Goal: Transaction & Acquisition: Purchase product/service

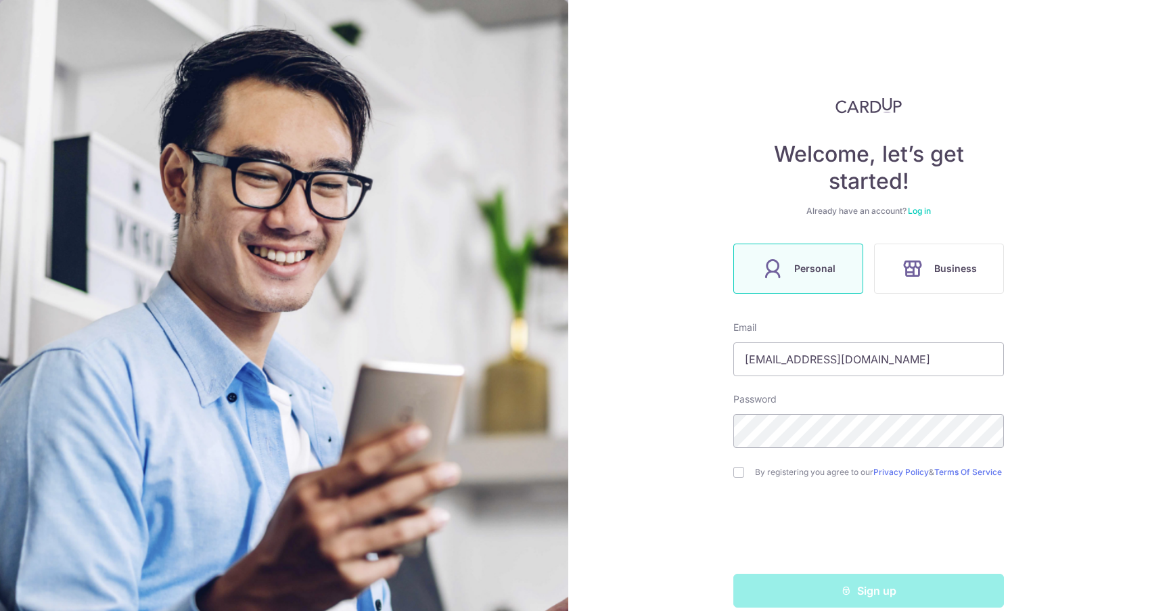
click at [908, 211] on link "Log in" at bounding box center [919, 211] width 23 height 10
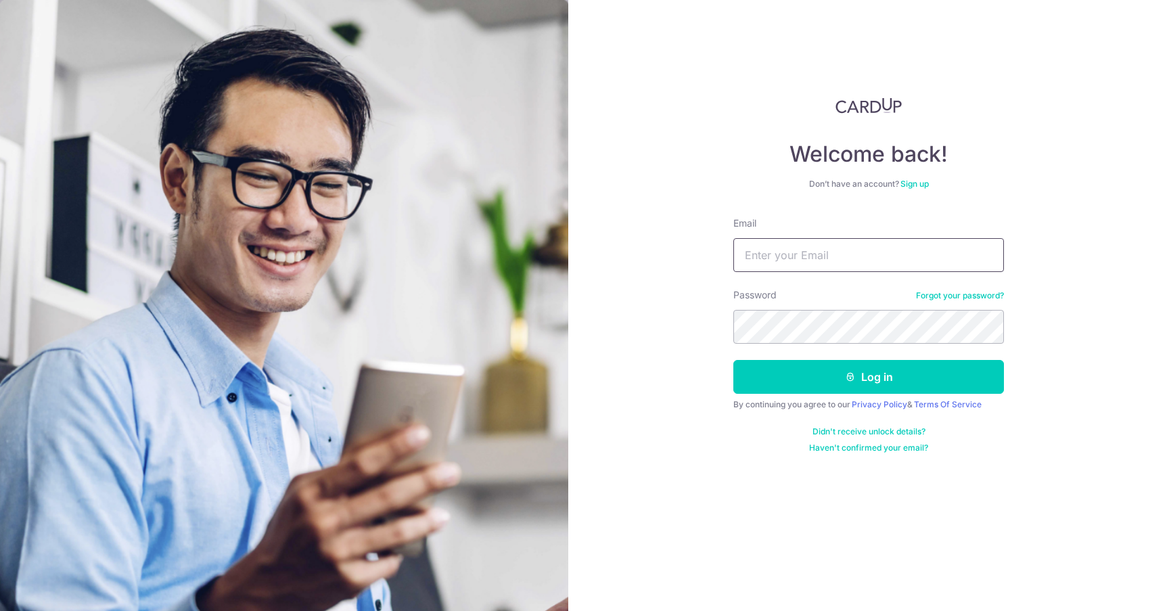
click at [863, 256] on input "Email" at bounding box center [868, 255] width 271 height 34
type input "[EMAIL_ADDRESS][DOMAIN_NAME]"
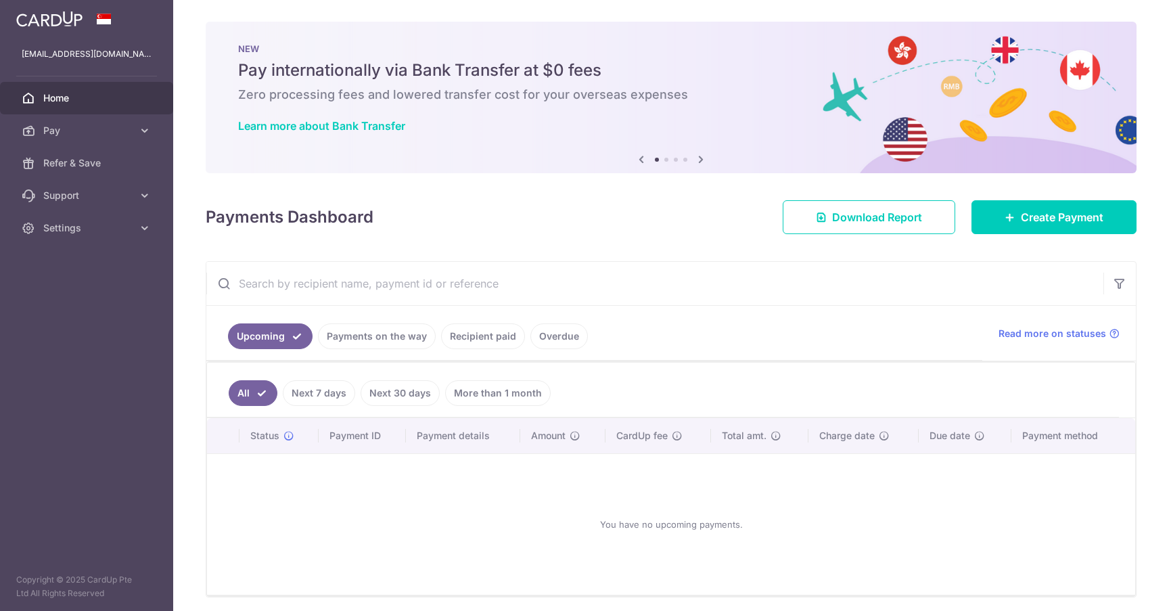
click at [871, 279] on input "text" at bounding box center [654, 283] width 897 height 43
click at [138, 136] on icon at bounding box center [145, 131] width 14 height 14
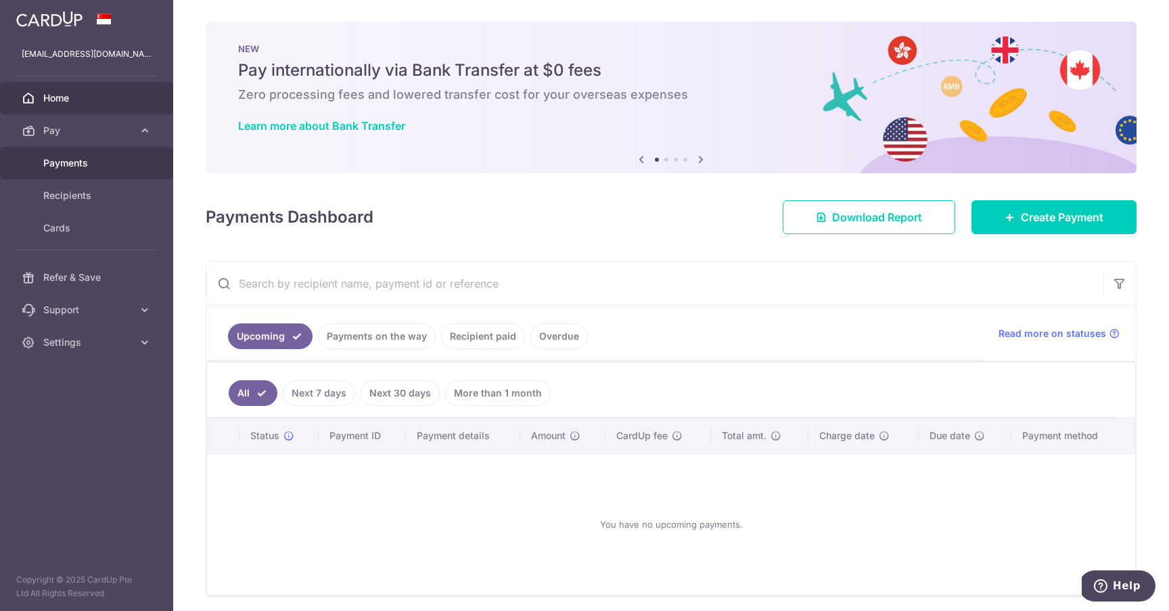
click at [117, 165] on span "Payments" at bounding box center [87, 163] width 89 height 14
click at [77, 27] on link at bounding box center [49, 17] width 77 height 24
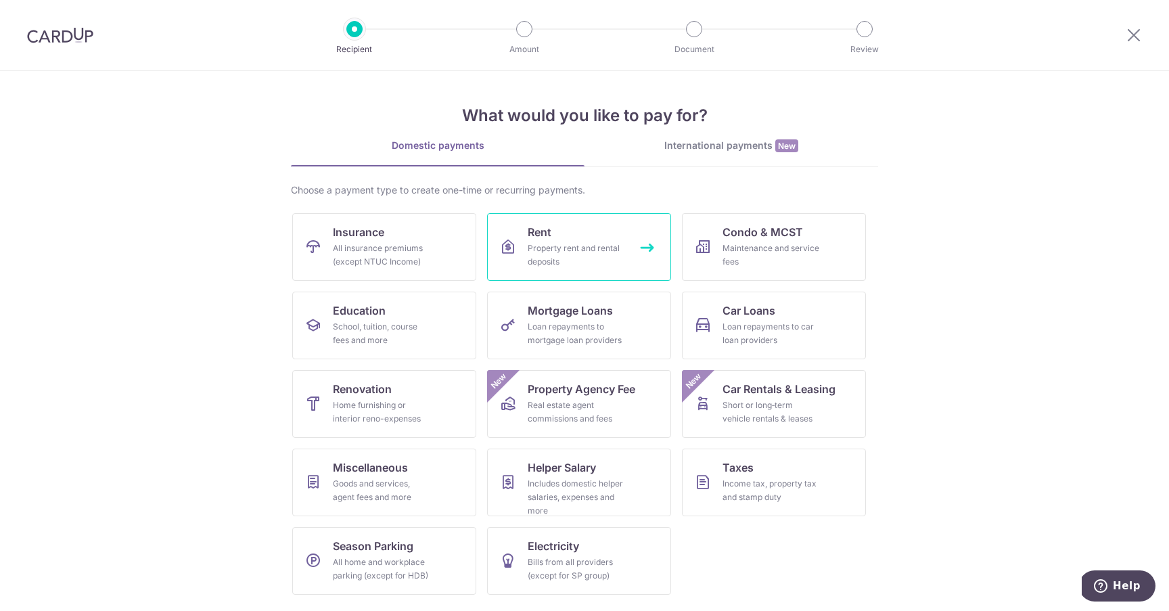
click at [536, 248] on div "Property rent and rental deposits" at bounding box center [576, 254] width 97 height 27
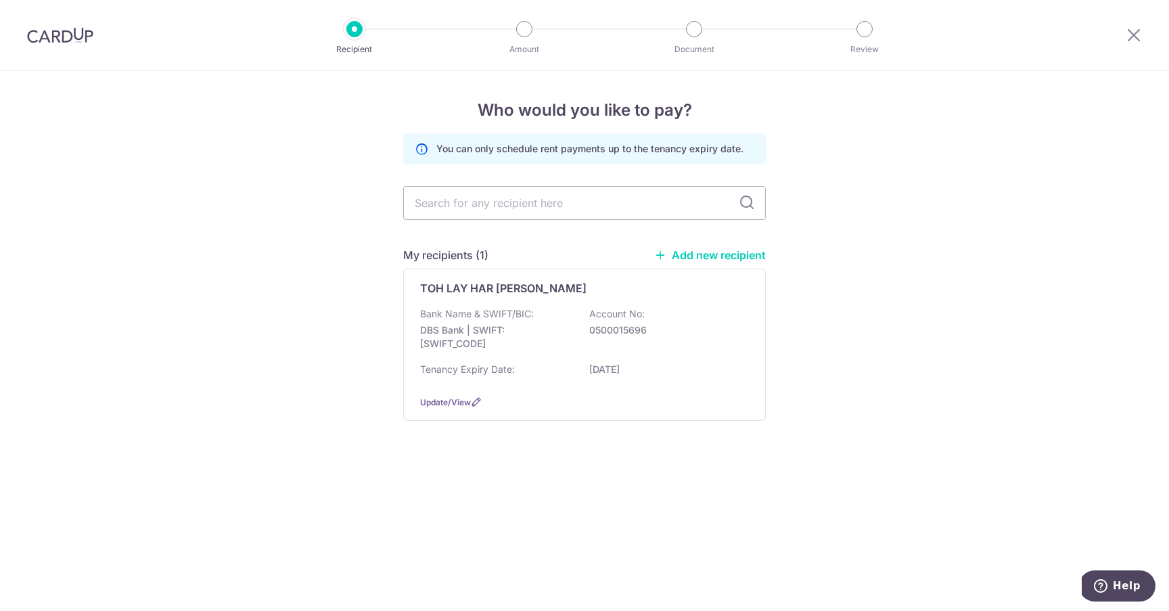
click at [60, 51] on div at bounding box center [60, 35] width 120 height 70
click at [60, 34] on img at bounding box center [60, 35] width 66 height 16
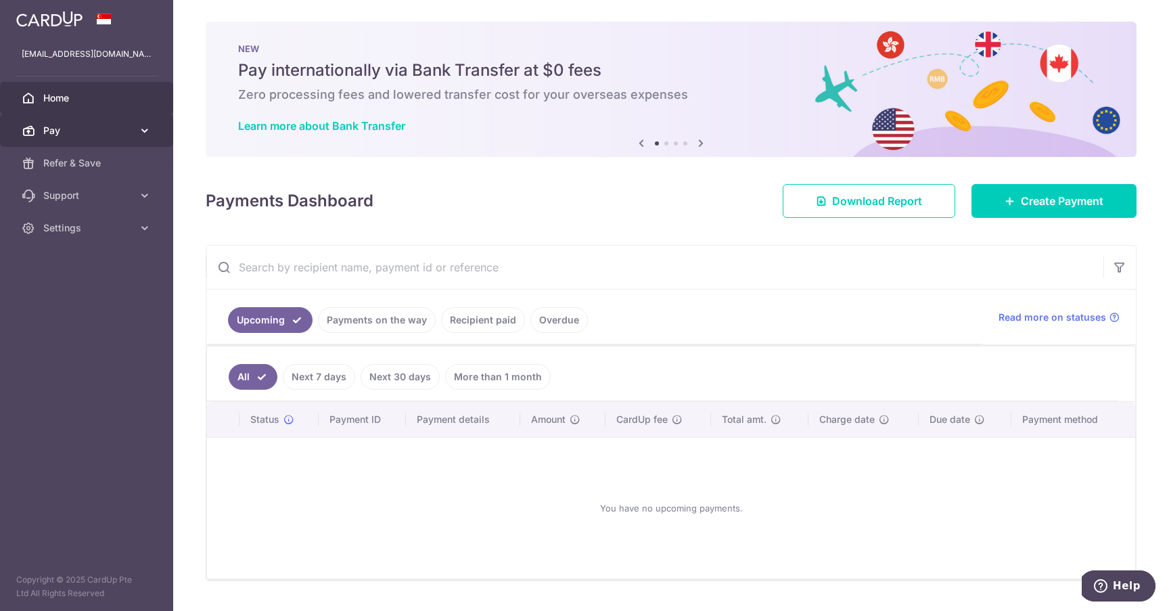
click at [66, 146] on link "Pay" at bounding box center [86, 130] width 173 height 32
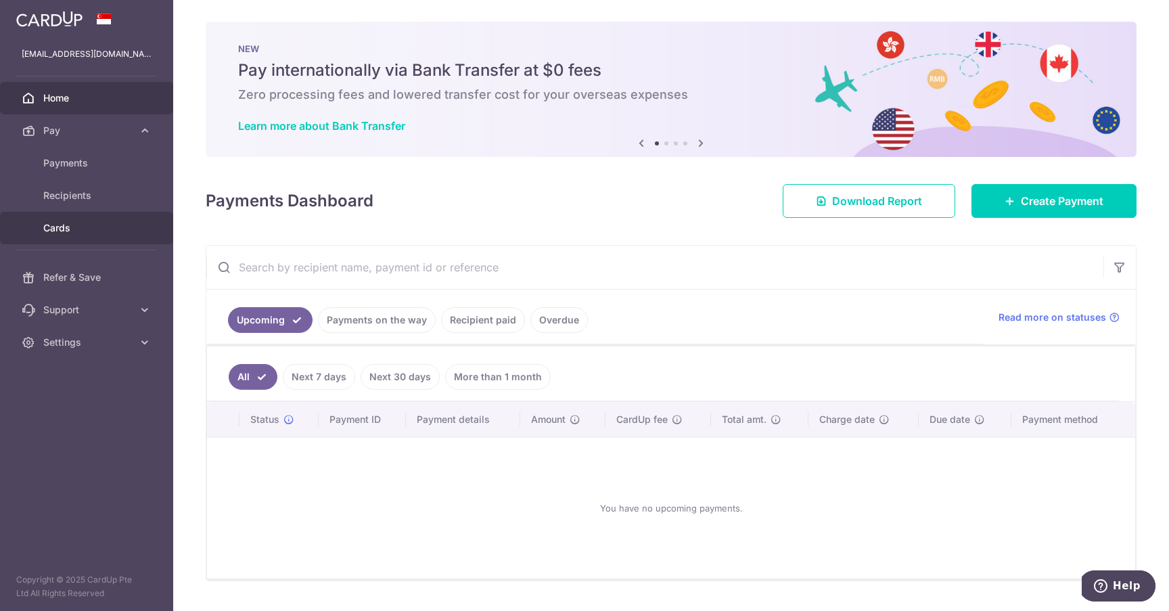
click at [72, 229] on span "Cards" at bounding box center [87, 228] width 89 height 14
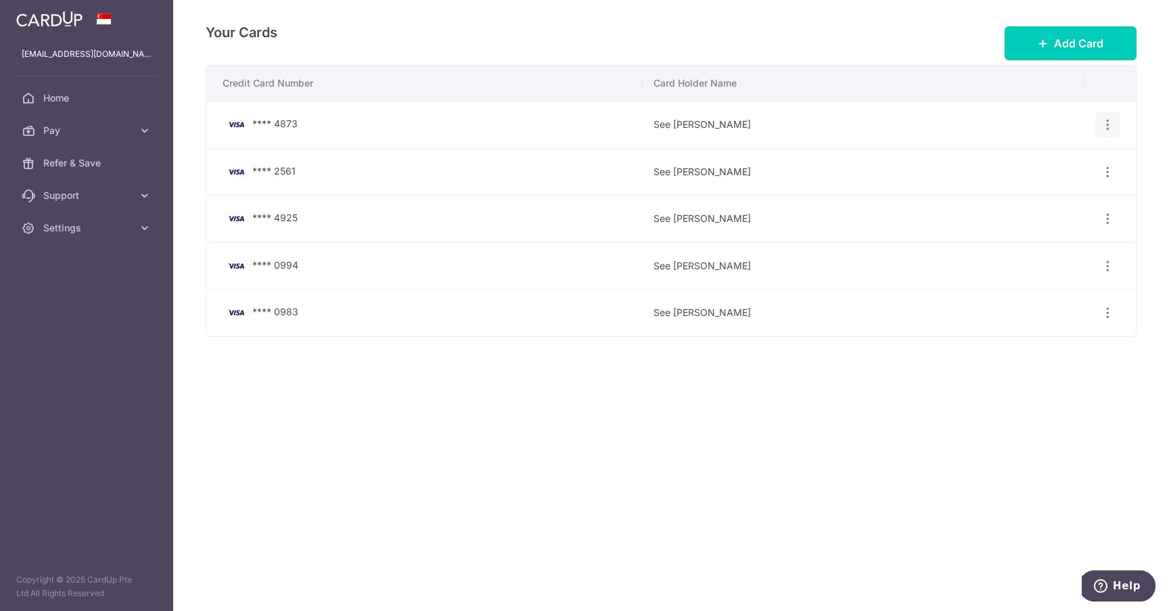
click at [1105, 125] on icon "button" at bounding box center [1108, 125] width 14 height 14
click at [1075, 193] on span "Delete" at bounding box center [1062, 195] width 92 height 16
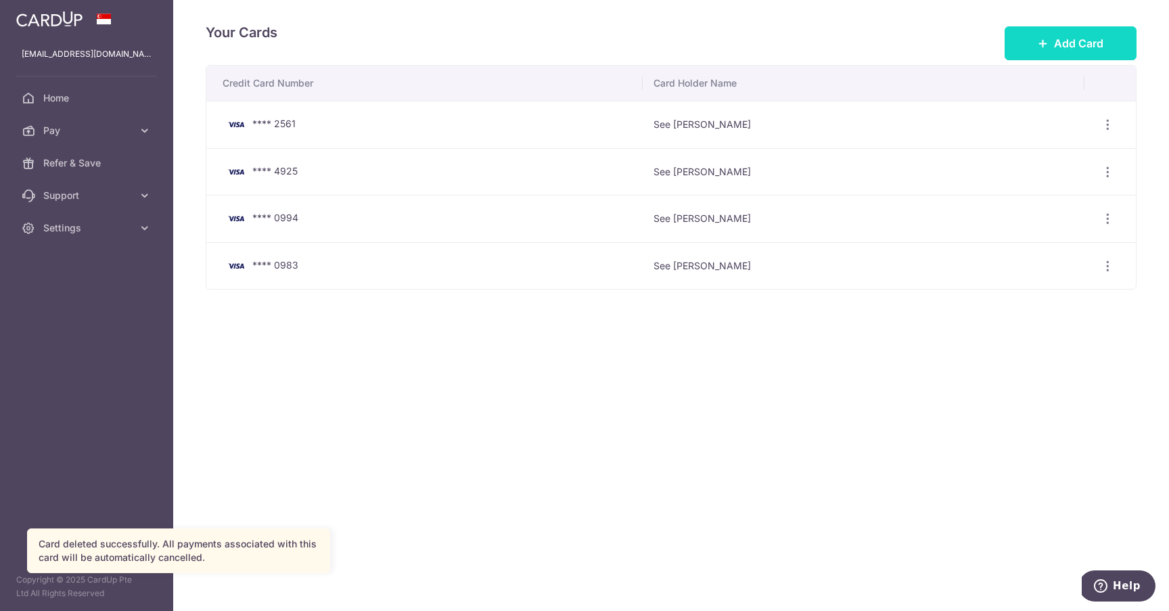
click at [1102, 35] on span "Add Card" at bounding box center [1078, 43] width 49 height 16
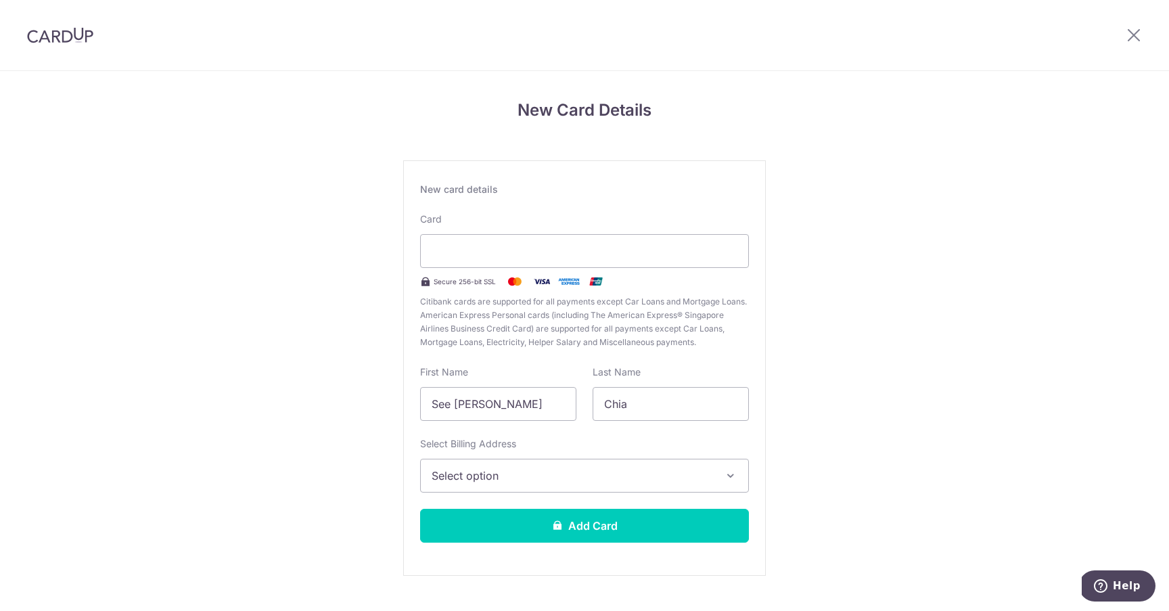
click at [791, 145] on div "New Card Details New card details Card Secure 256-bit SSL Citibank cards are su…" at bounding box center [584, 355] width 1169 height 568
click at [482, 472] on span "Select option" at bounding box center [572, 475] width 281 height 16
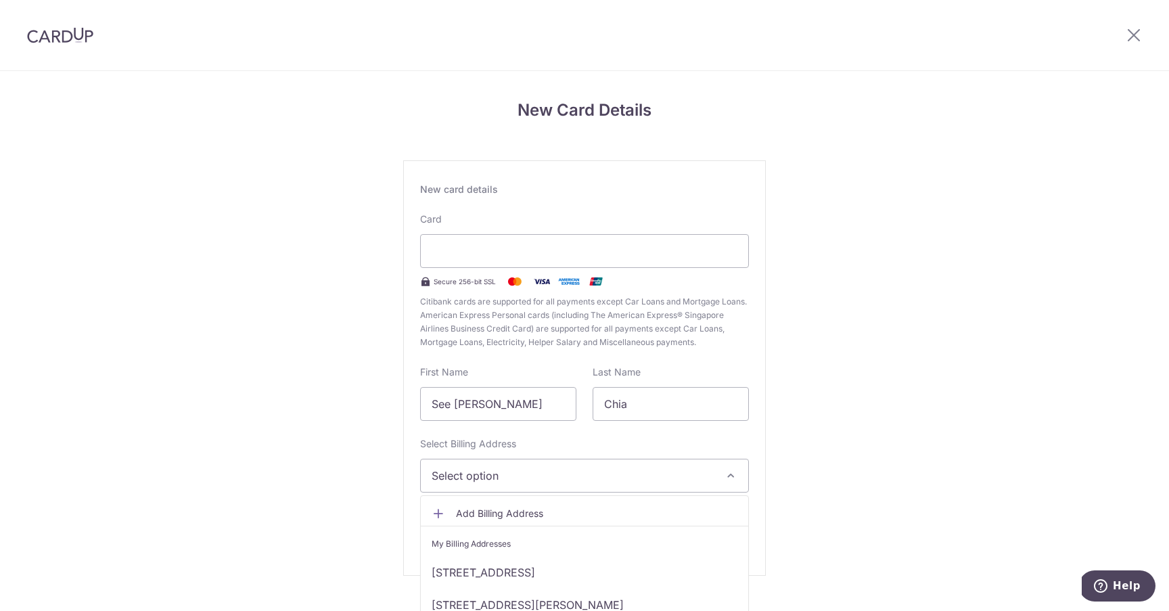
scroll to position [28, 0]
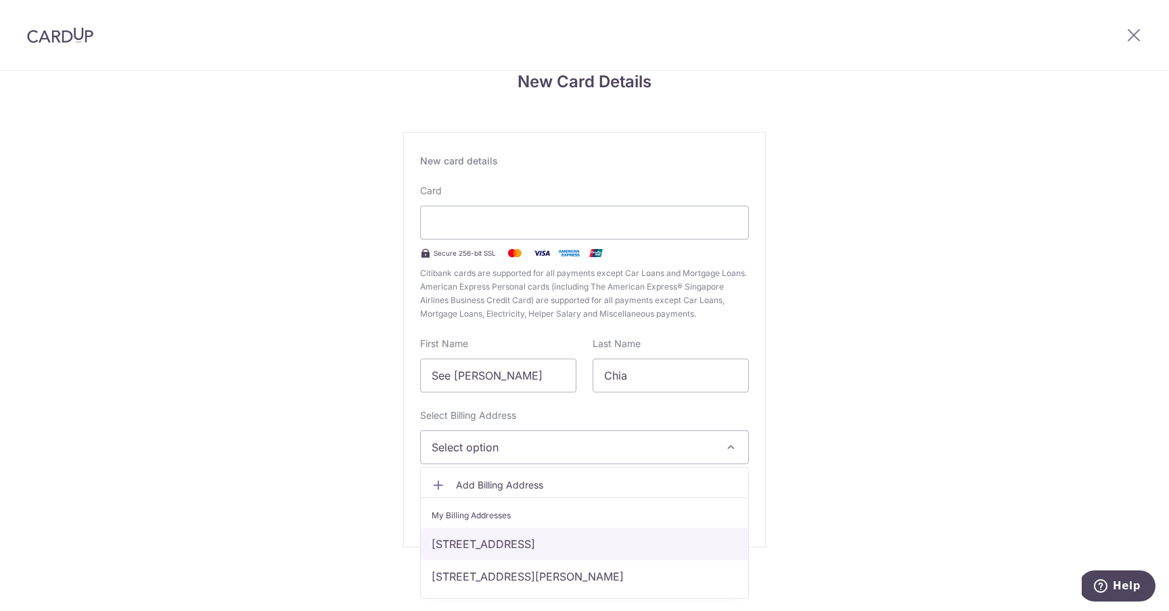
click at [568, 548] on link "[STREET_ADDRESS]" at bounding box center [584, 544] width 327 height 32
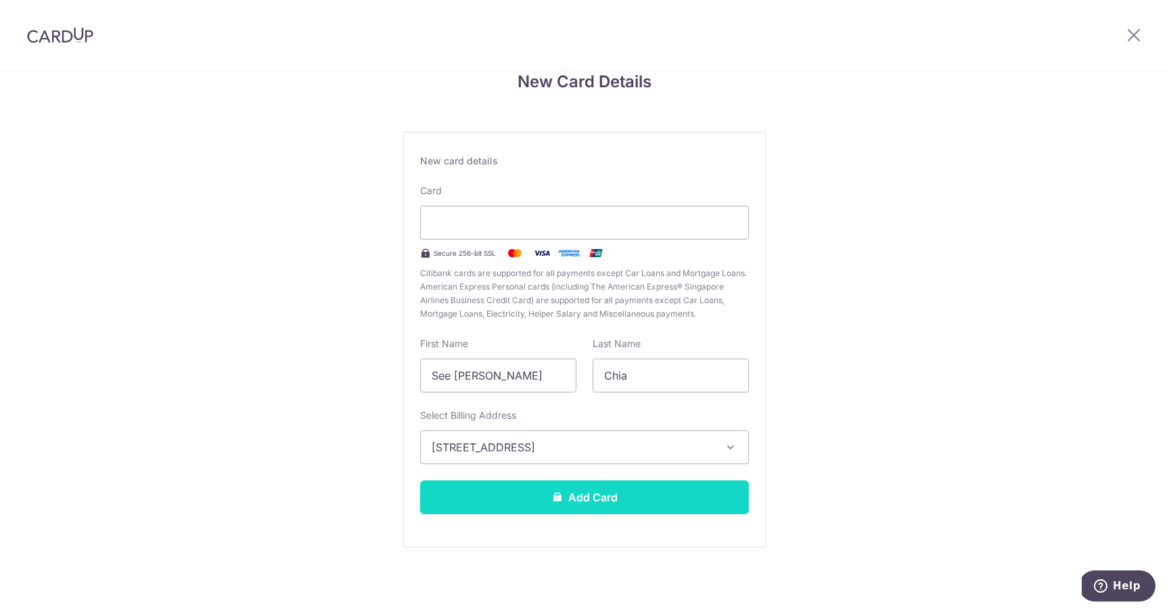
click at [576, 491] on button "Add Card" at bounding box center [584, 497] width 329 height 34
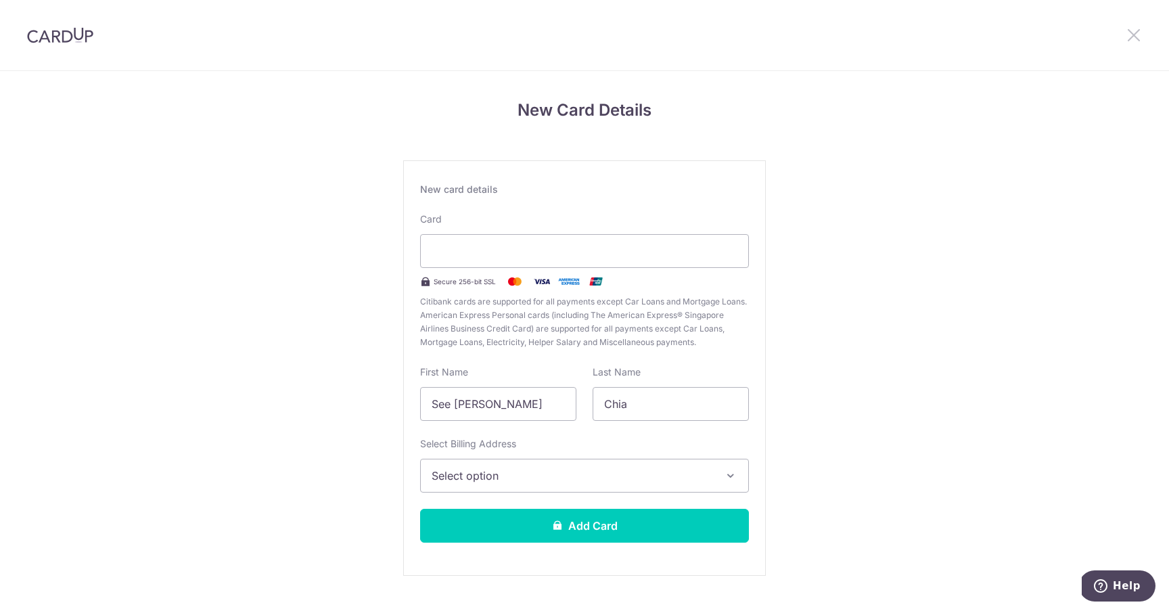
click at [1132, 41] on icon at bounding box center [1134, 34] width 16 height 17
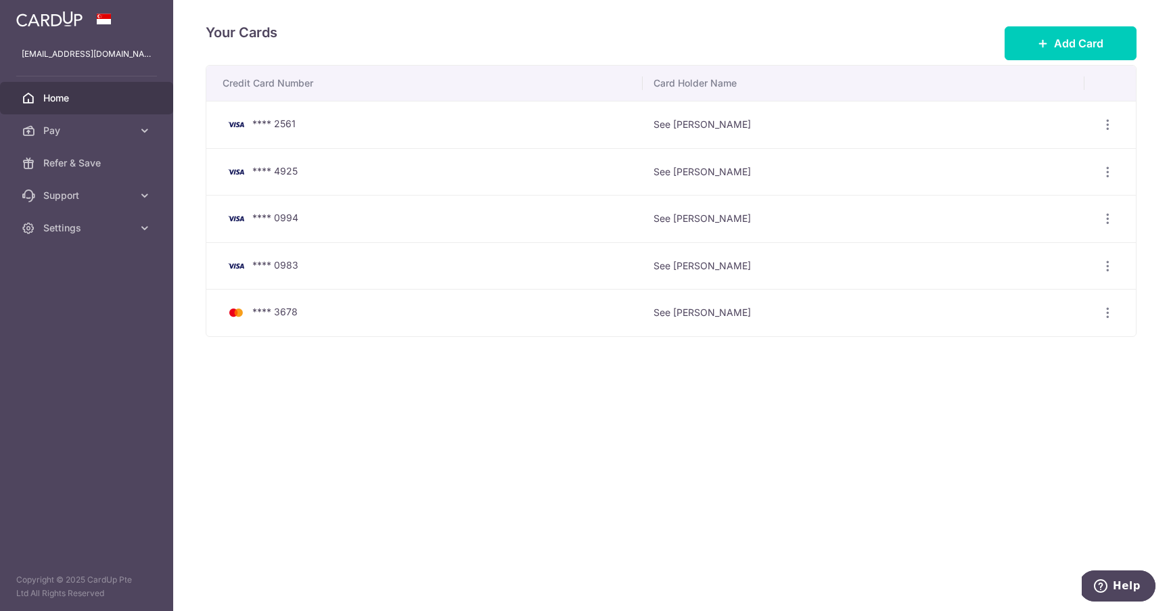
click at [68, 101] on span "Home" at bounding box center [87, 98] width 89 height 14
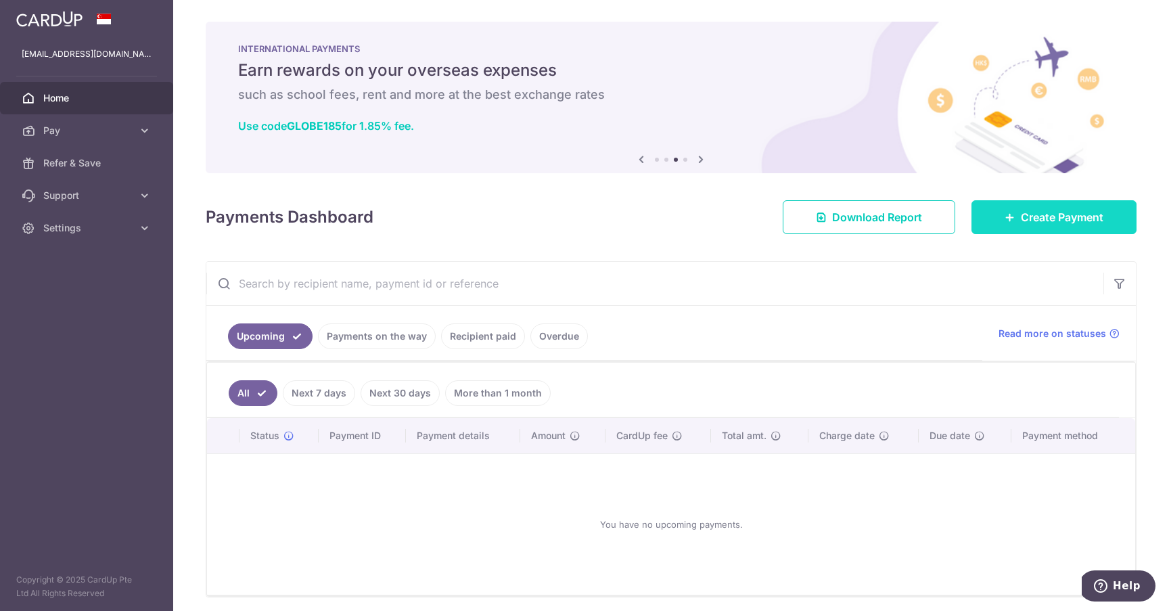
click at [1044, 213] on span "Create Payment" at bounding box center [1062, 217] width 83 height 16
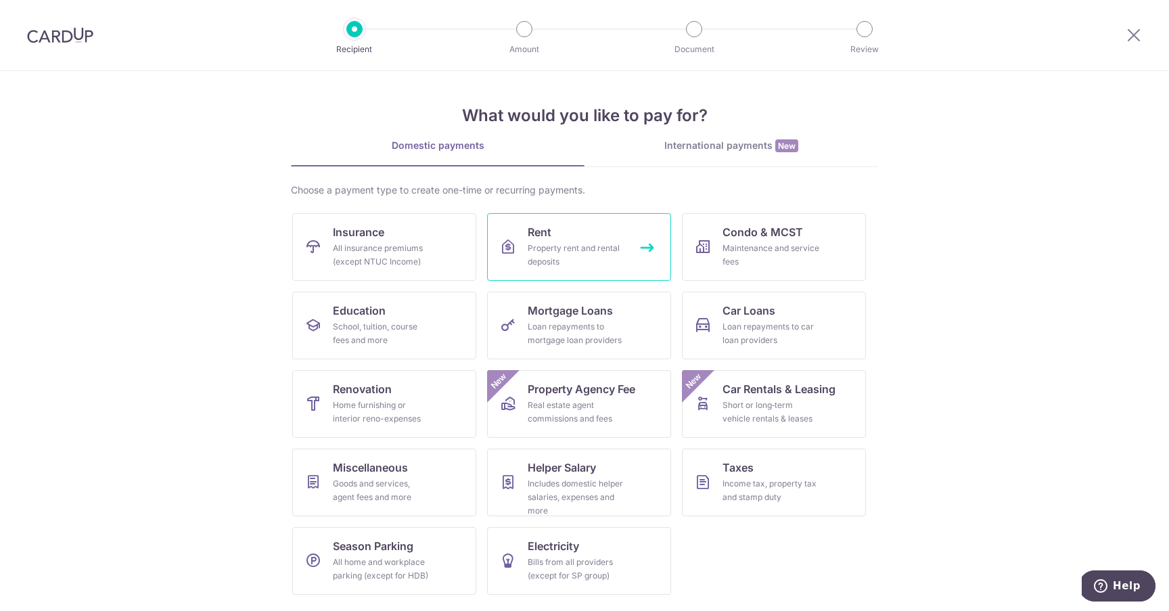
click at [524, 249] on link "Rent Property rent and rental deposits" at bounding box center [579, 247] width 184 height 68
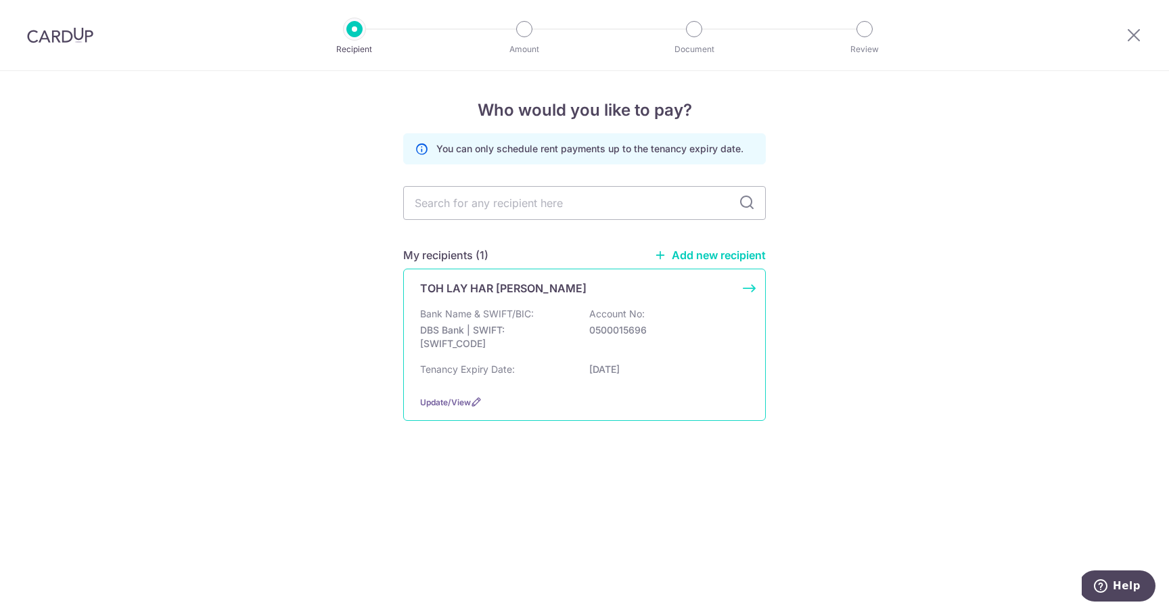
click at [570, 318] on div "Bank Name & SWIFT/BIC: DBS Bank | SWIFT: [SWIFT_CODE] Account No: 0500015696" at bounding box center [584, 332] width 329 height 50
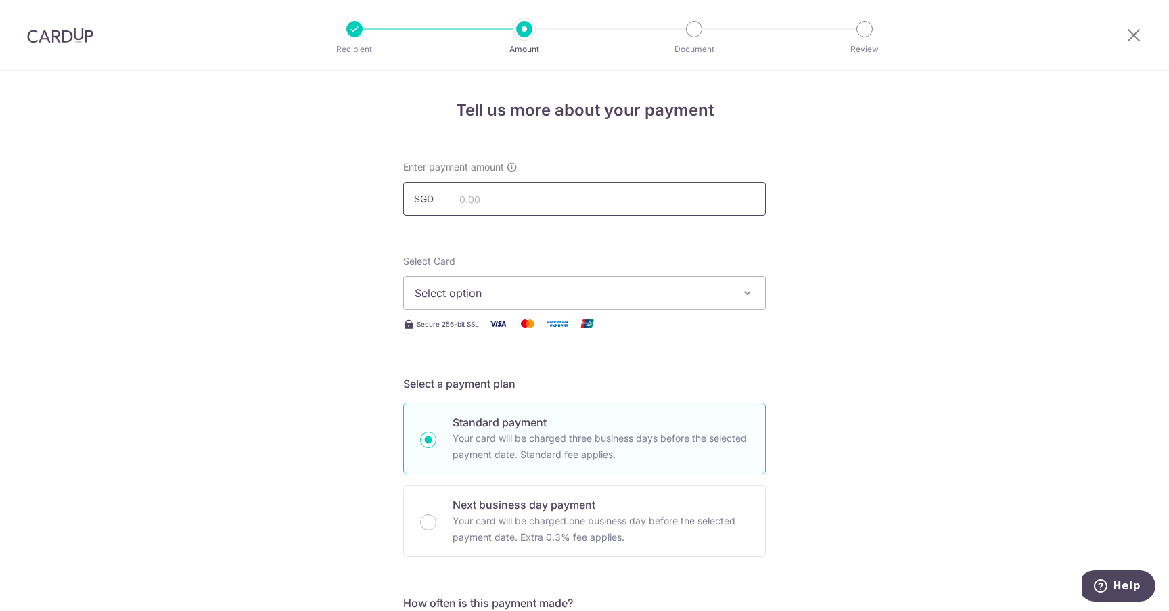
click at [620, 195] on input "text" at bounding box center [584, 199] width 363 height 34
type input "1,000.00"
click at [622, 296] on span "Select option" at bounding box center [572, 293] width 315 height 16
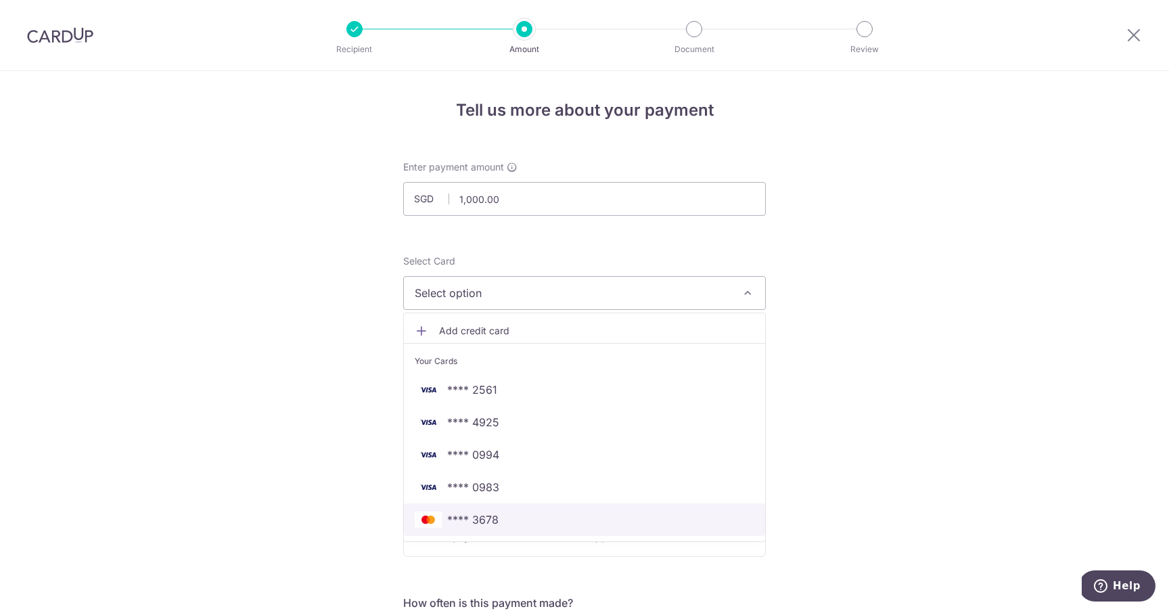
click at [551, 524] on span "**** 3678" at bounding box center [585, 519] width 340 height 16
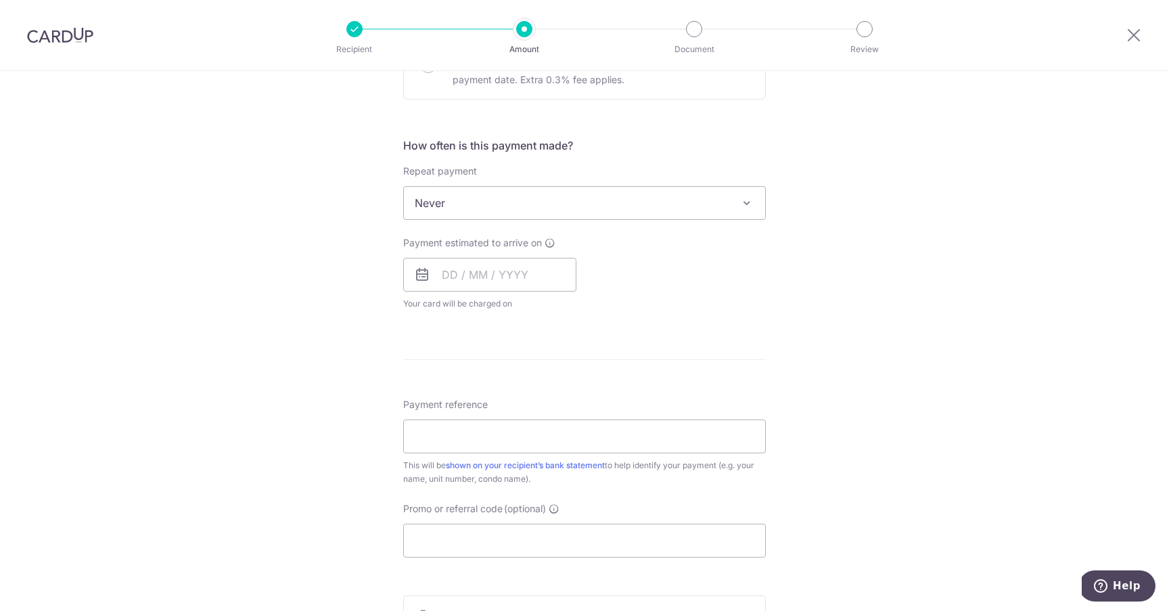
scroll to position [478, 0]
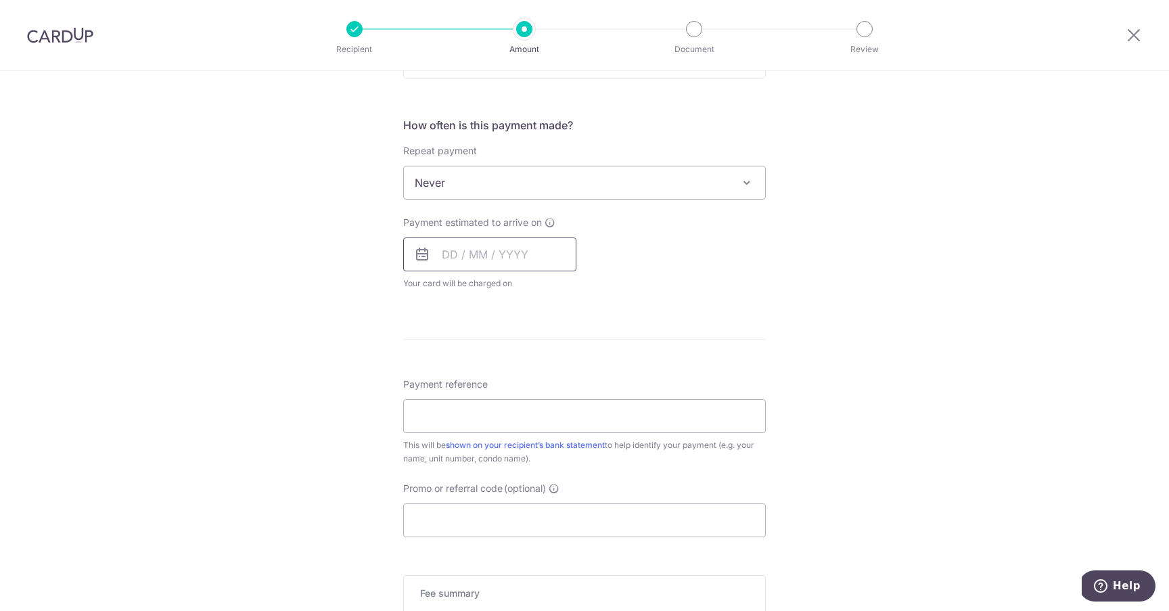
click at [524, 254] on input "text" at bounding box center [489, 254] width 173 height 34
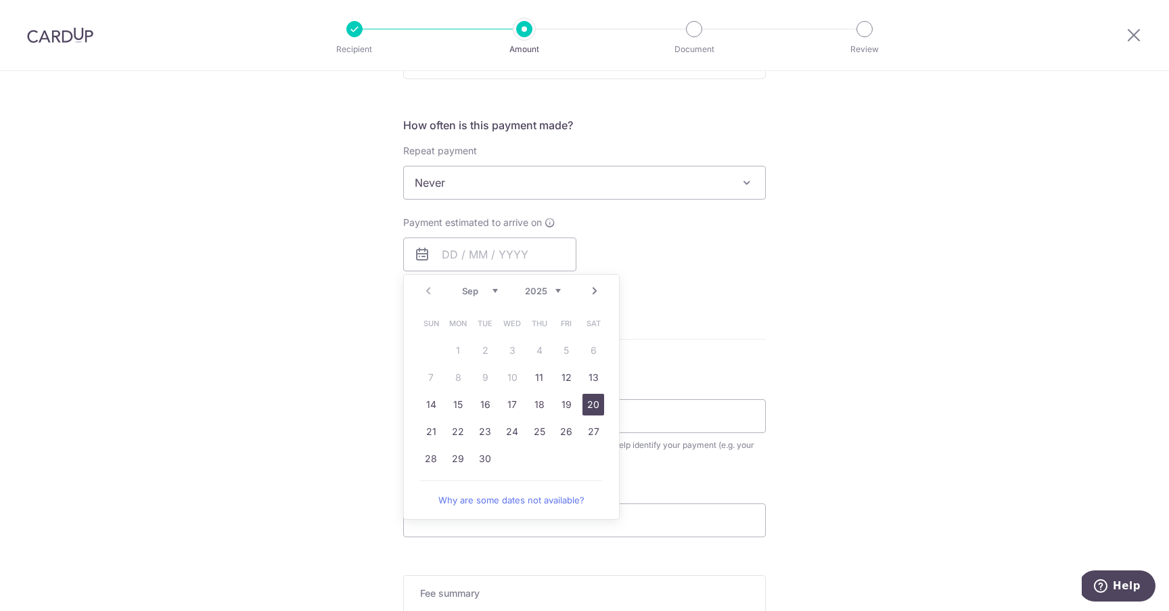
click at [583, 408] on link "20" at bounding box center [593, 405] width 22 height 22
type input "20/09/2025"
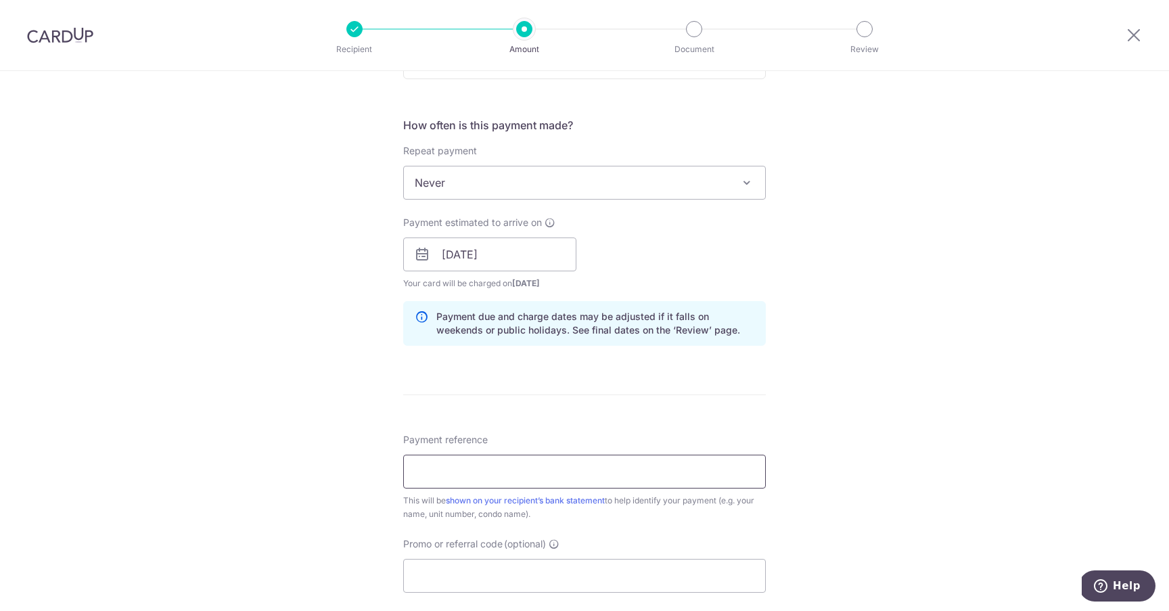
click at [568, 473] on input "Payment reference" at bounding box center [584, 472] width 363 height 34
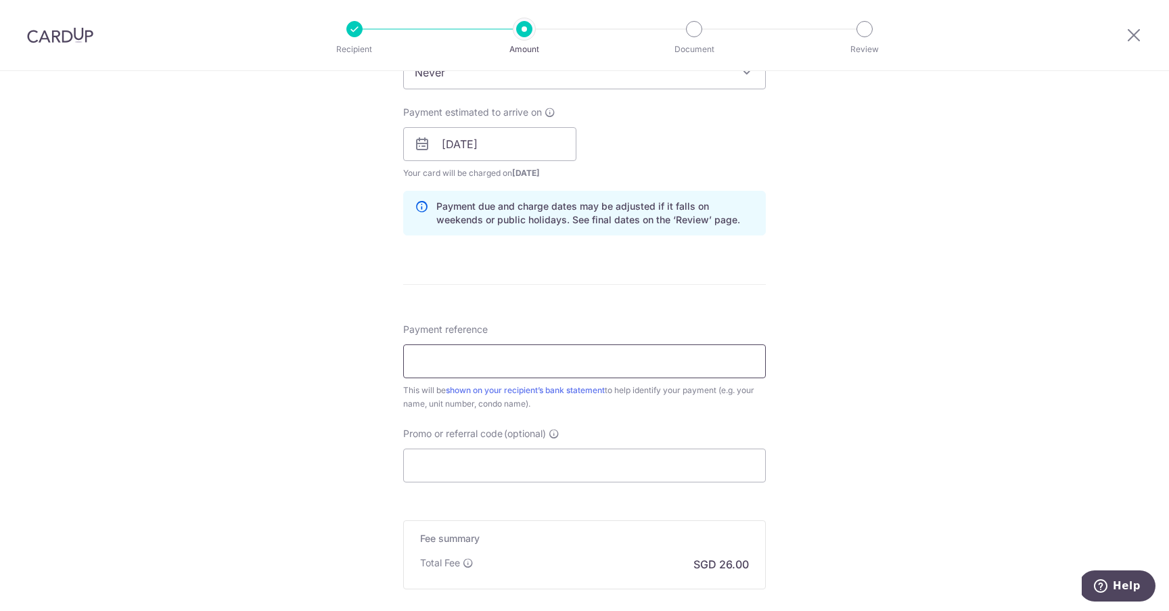
scroll to position [594, 0]
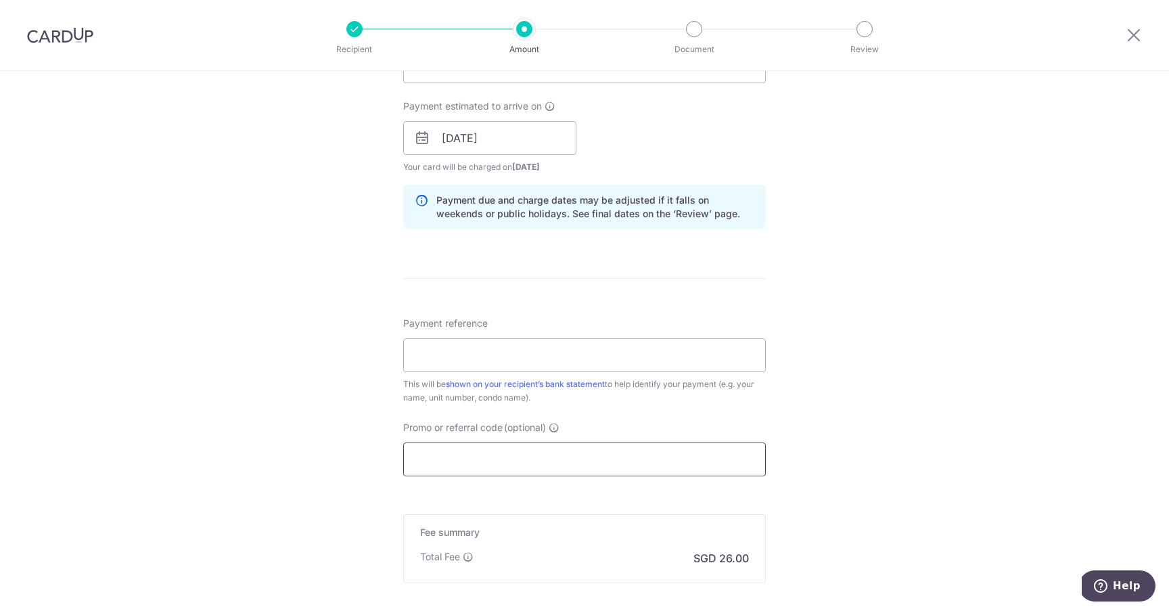
click at [565, 472] on input "Promo or referral code (optional)" at bounding box center [584, 459] width 363 height 34
paste input "SAVERENT179"
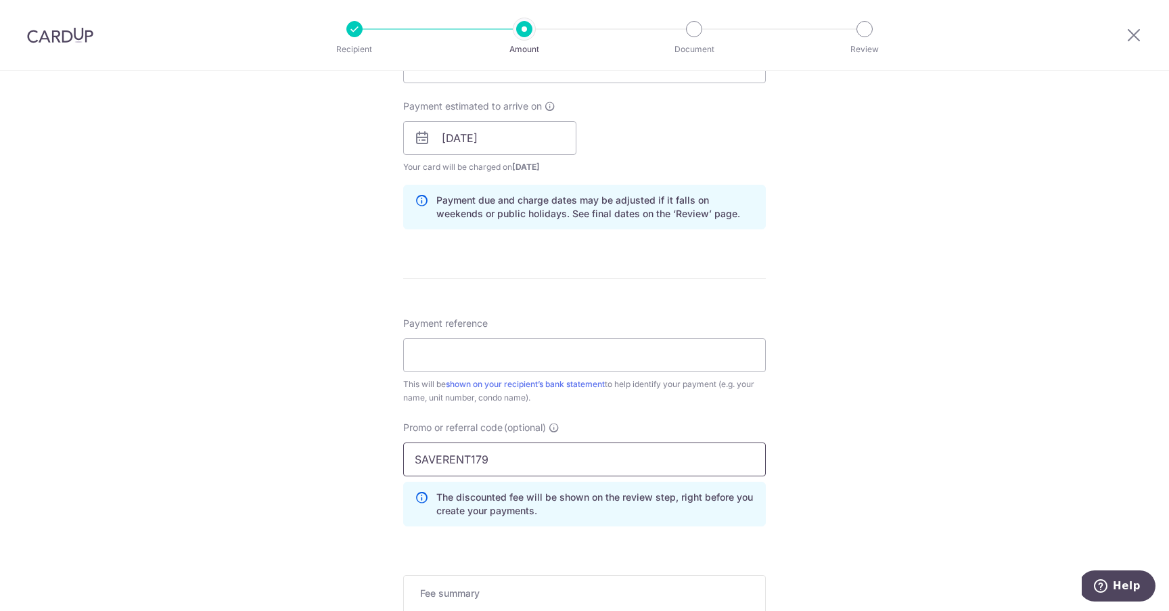
type input "SAVERENT179"
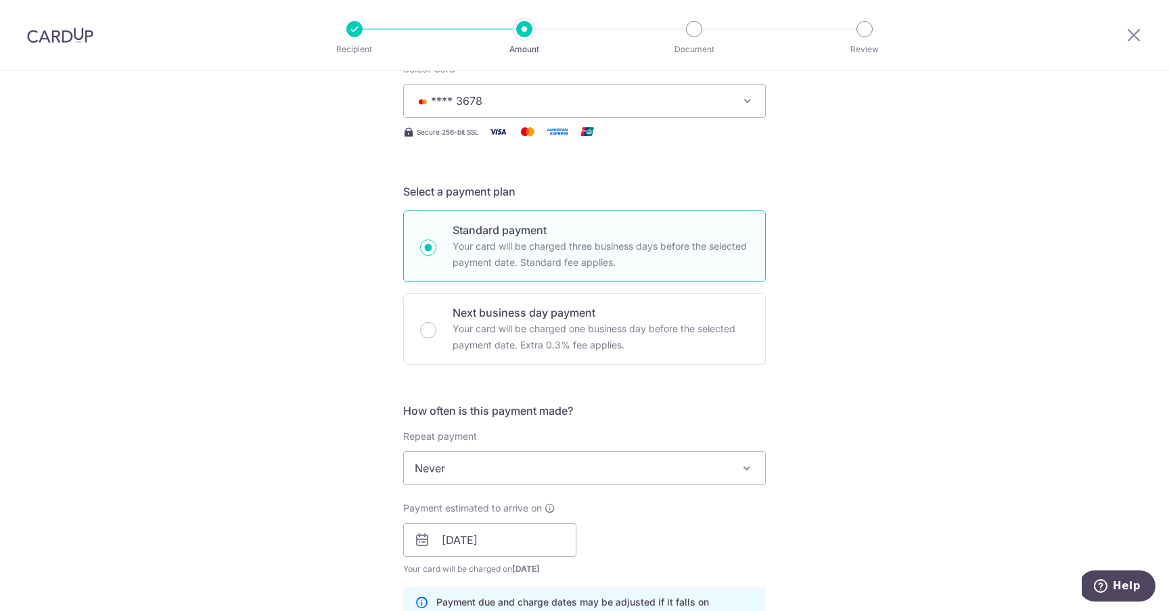
scroll to position [0, 0]
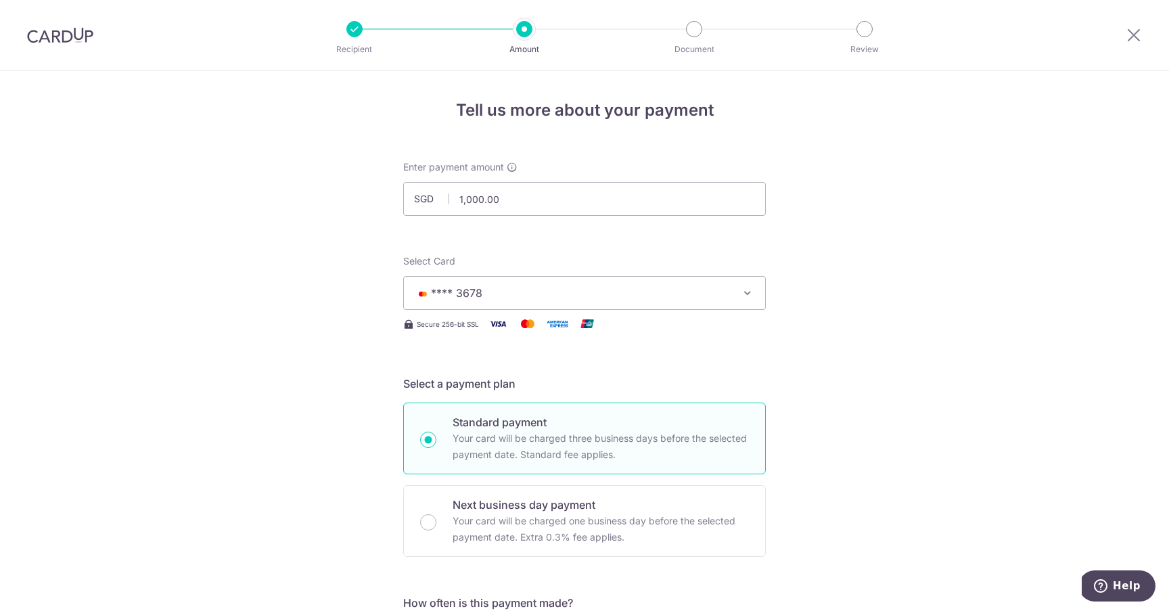
click at [62, 41] on img at bounding box center [60, 35] width 66 height 16
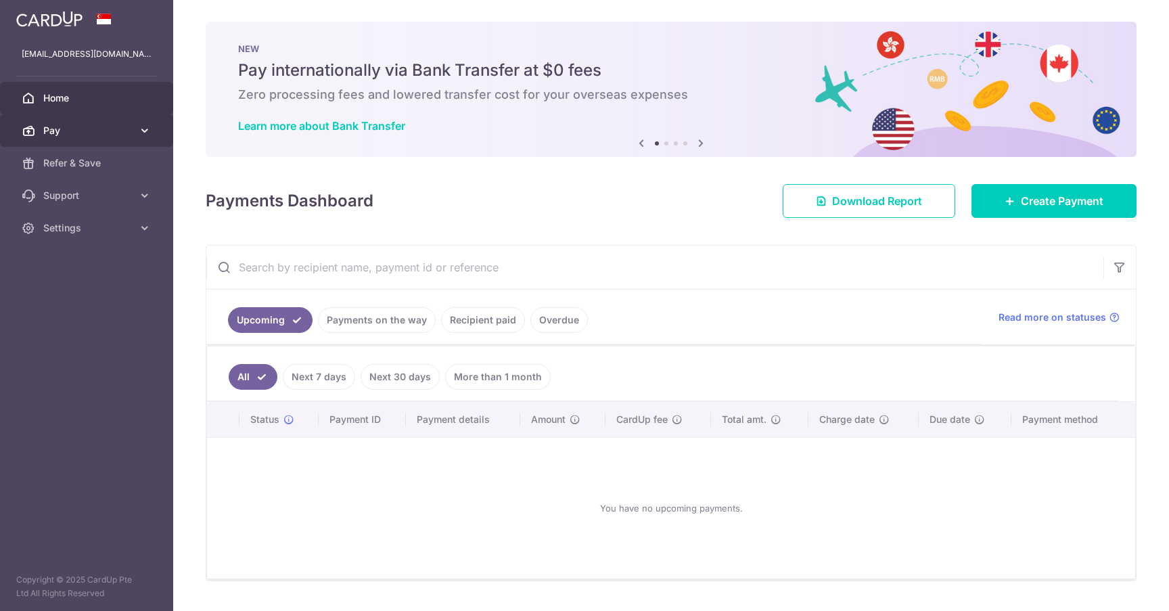
click at [106, 123] on link "Pay" at bounding box center [86, 130] width 173 height 32
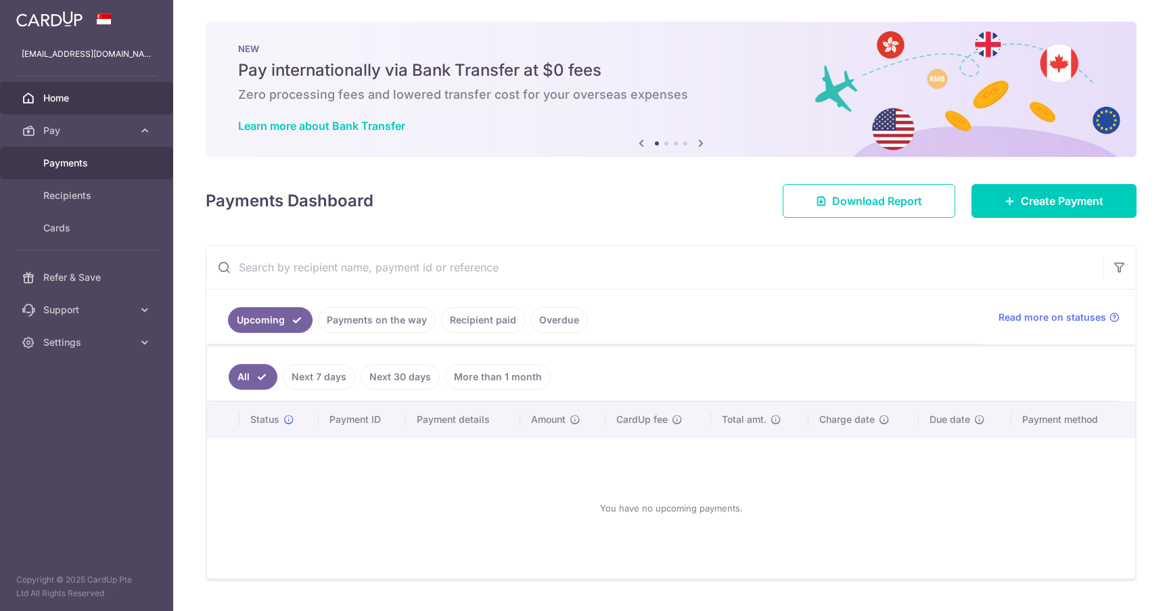
click at [91, 156] on span "Payments" at bounding box center [87, 163] width 89 height 14
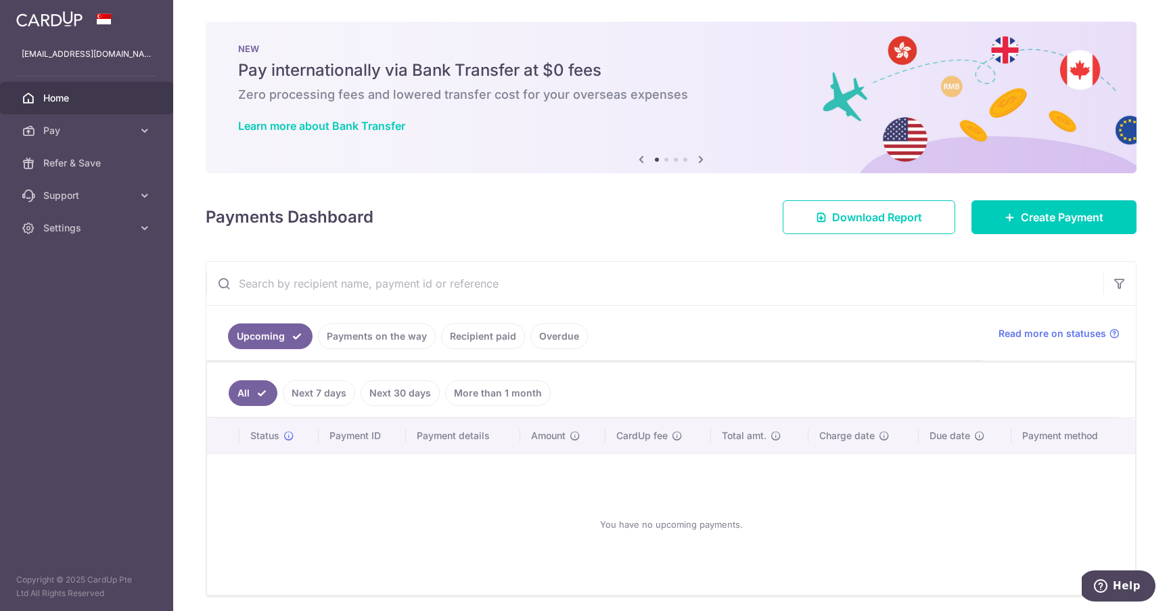
click at [469, 339] on link "Recipient paid" at bounding box center [483, 336] width 84 height 26
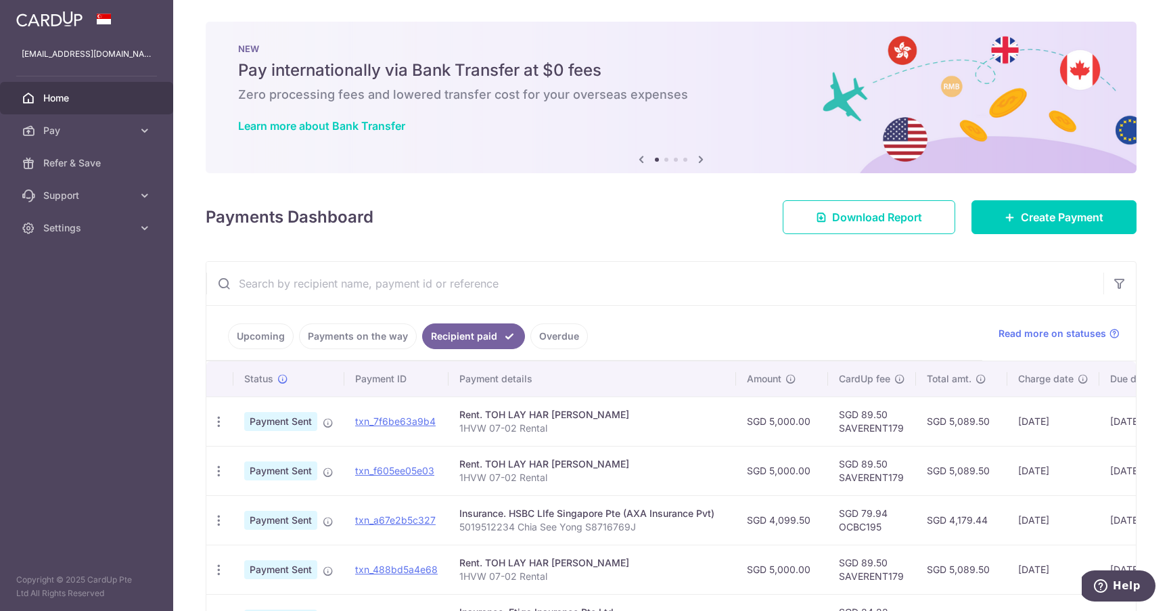
click at [512, 428] on p "1HVW 07-02 Rental" at bounding box center [592, 428] width 266 height 14
copy tr "1HVW 07-02 Rental"
click at [108, 134] on span "Pay" at bounding box center [87, 131] width 89 height 14
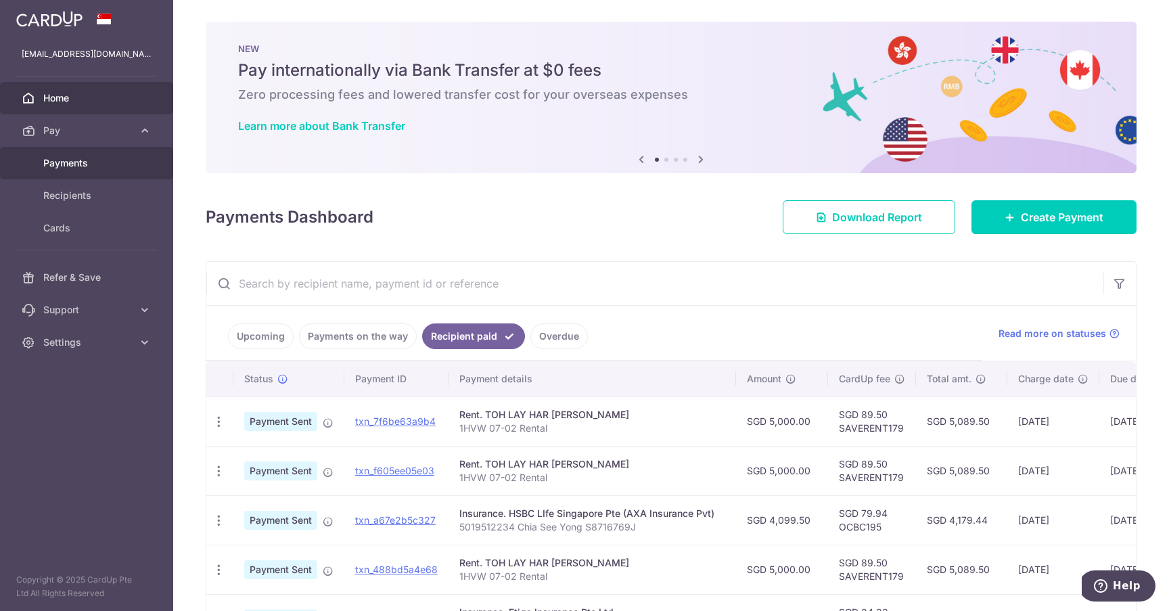
click at [90, 159] on span "Payments" at bounding box center [87, 163] width 89 height 14
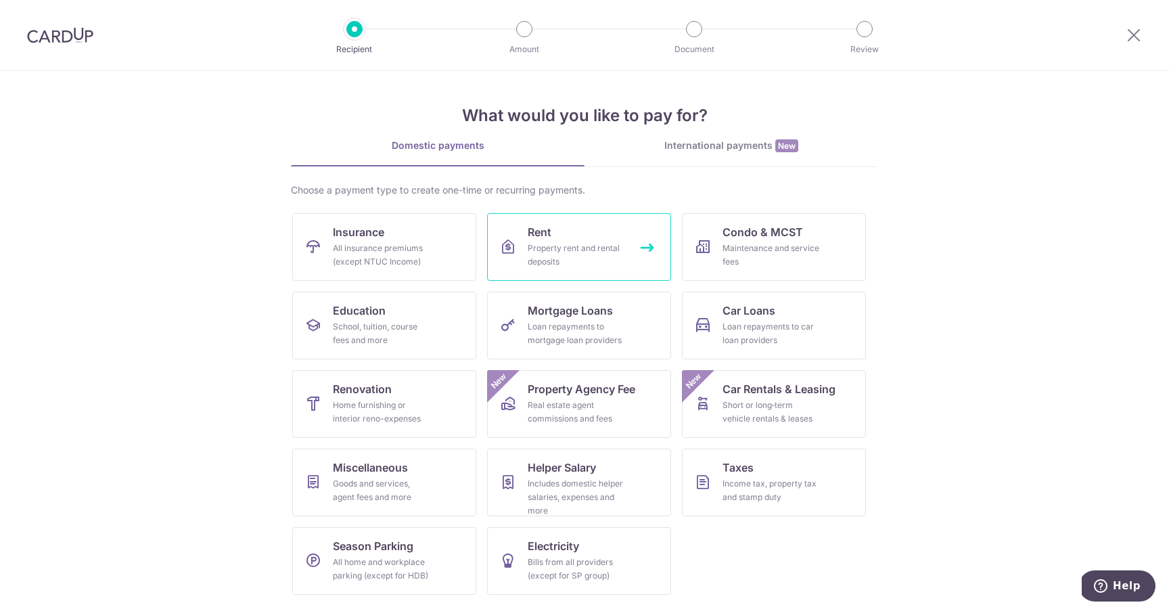
click at [543, 233] on span "Rent" at bounding box center [540, 232] width 24 height 16
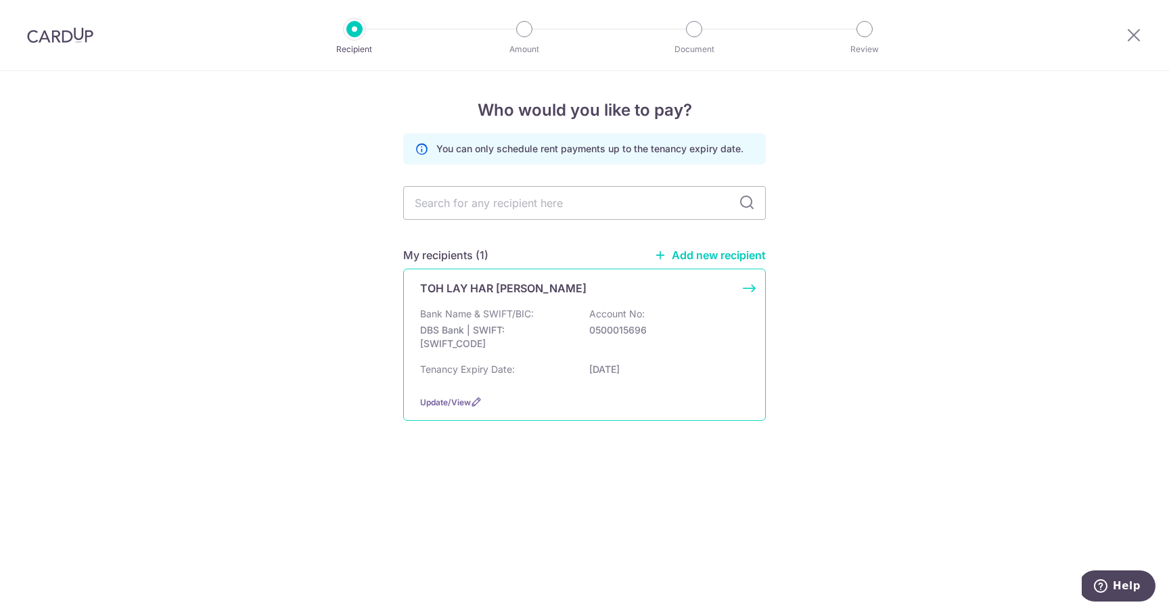
click at [533, 290] on div "TOH LAY HAR [PERSON_NAME]" at bounding box center [576, 288] width 313 height 16
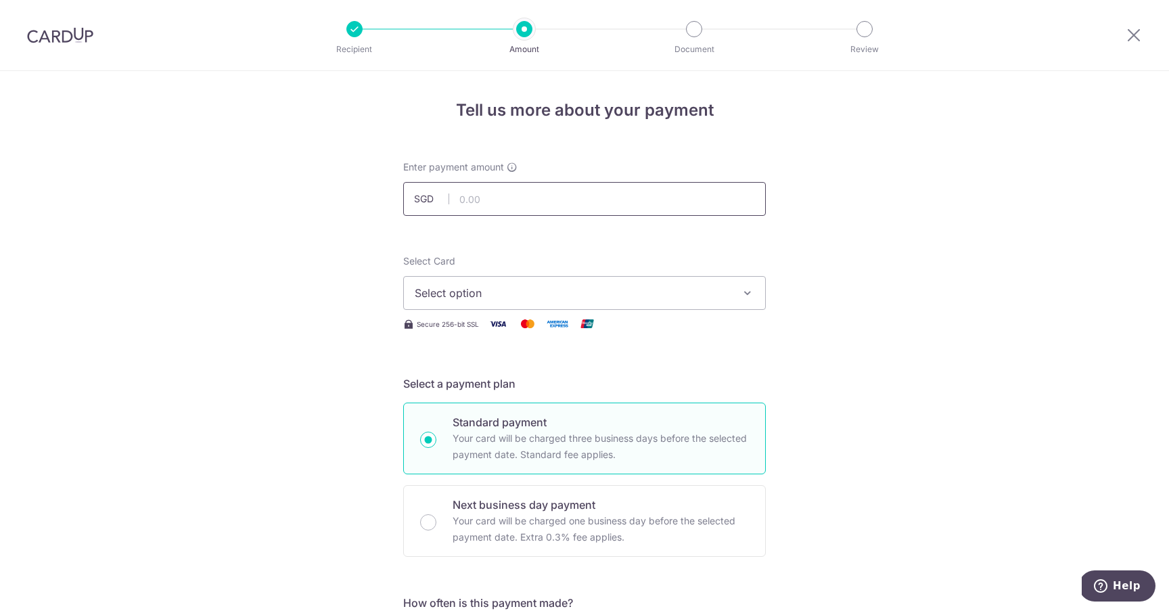
click at [568, 202] on input "text" at bounding box center [584, 199] width 363 height 34
type input "1,000.00"
click at [541, 283] on button "Select option" at bounding box center [584, 293] width 363 height 34
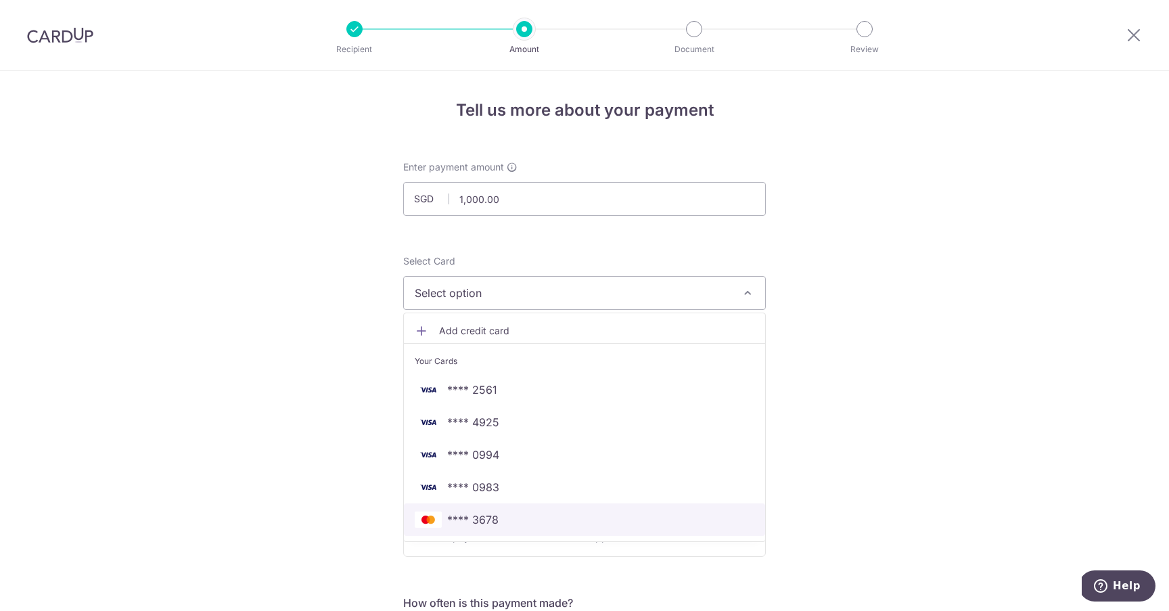
click at [497, 509] on link "**** 3678" at bounding box center [584, 519] width 361 height 32
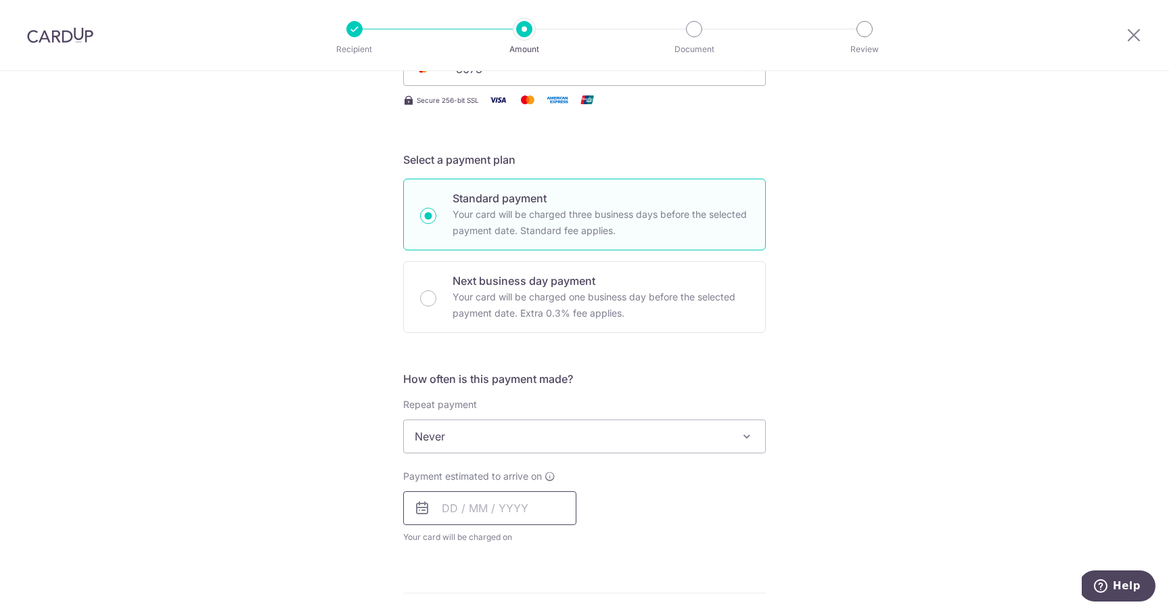
scroll to position [225, 0]
click at [490, 440] on span "Never" at bounding box center [584, 435] width 361 height 32
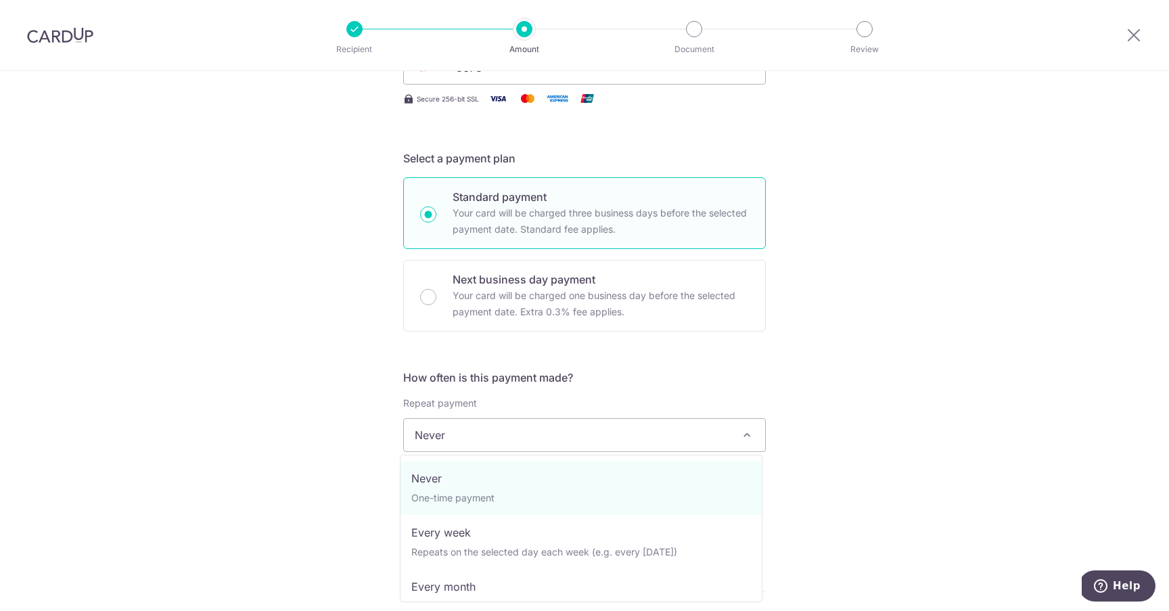
click at [933, 336] on div "Tell us more about your payment Enter payment amount SGD 1,000.00 1000.00 Selec…" at bounding box center [584, 458] width 1169 height 1224
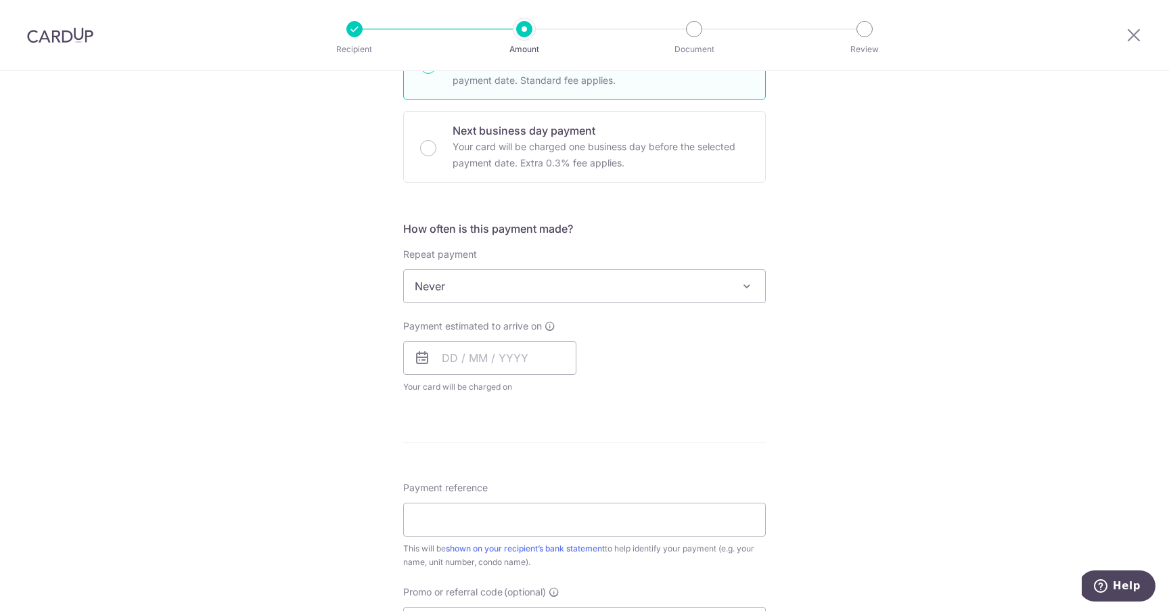
scroll to position [384, 0]
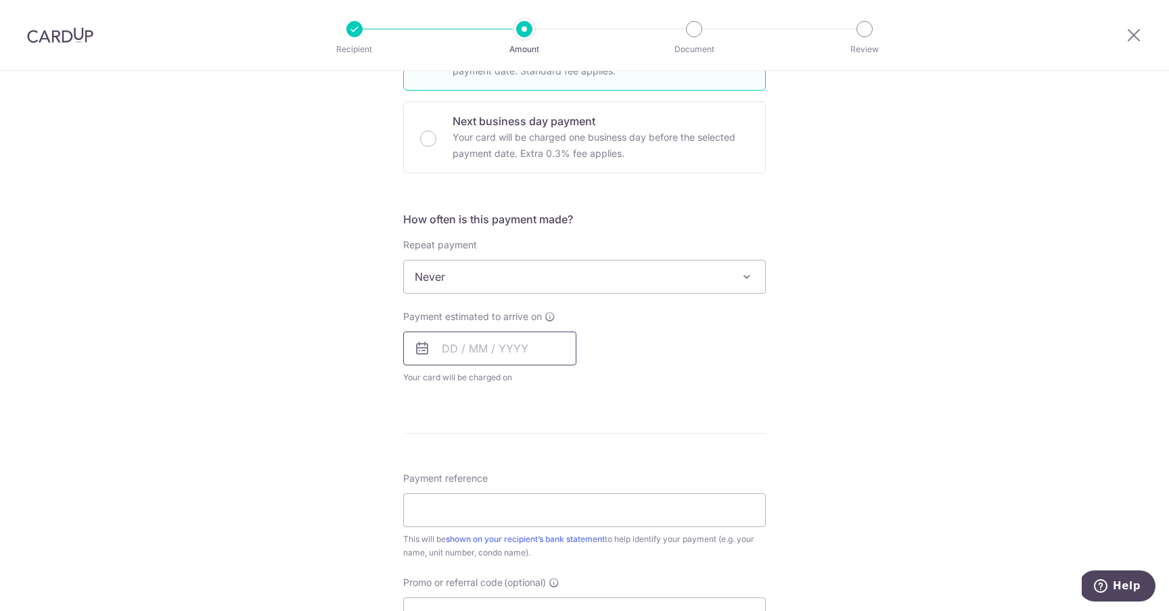
click at [437, 346] on input "text" at bounding box center [489, 348] width 173 height 34
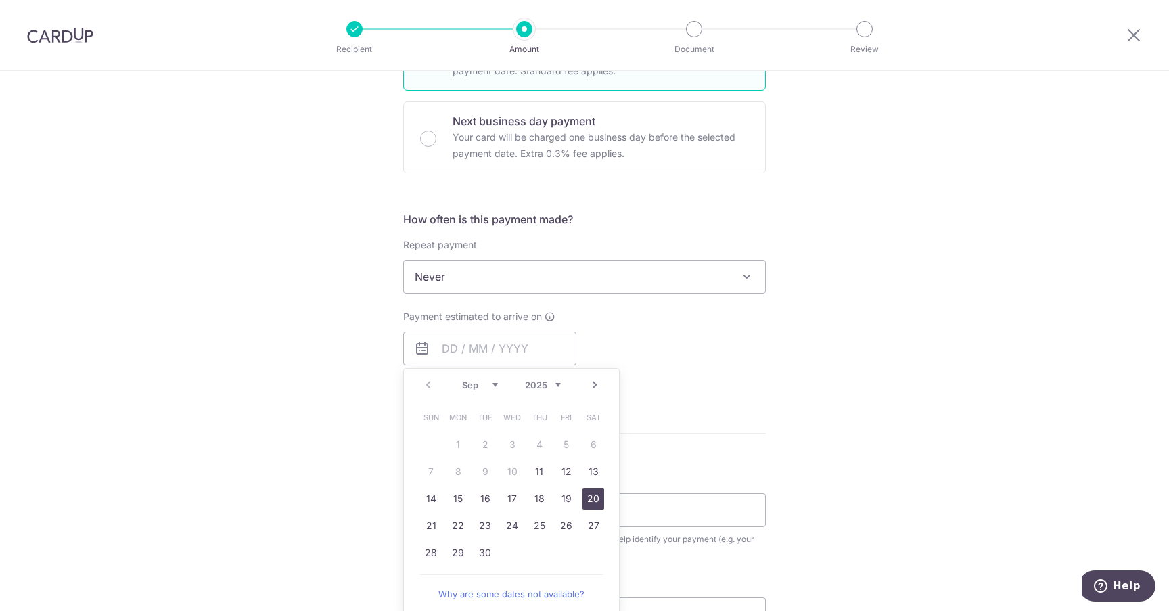
click at [586, 496] on link "20" at bounding box center [593, 499] width 22 height 22
type input "20/09/2025"
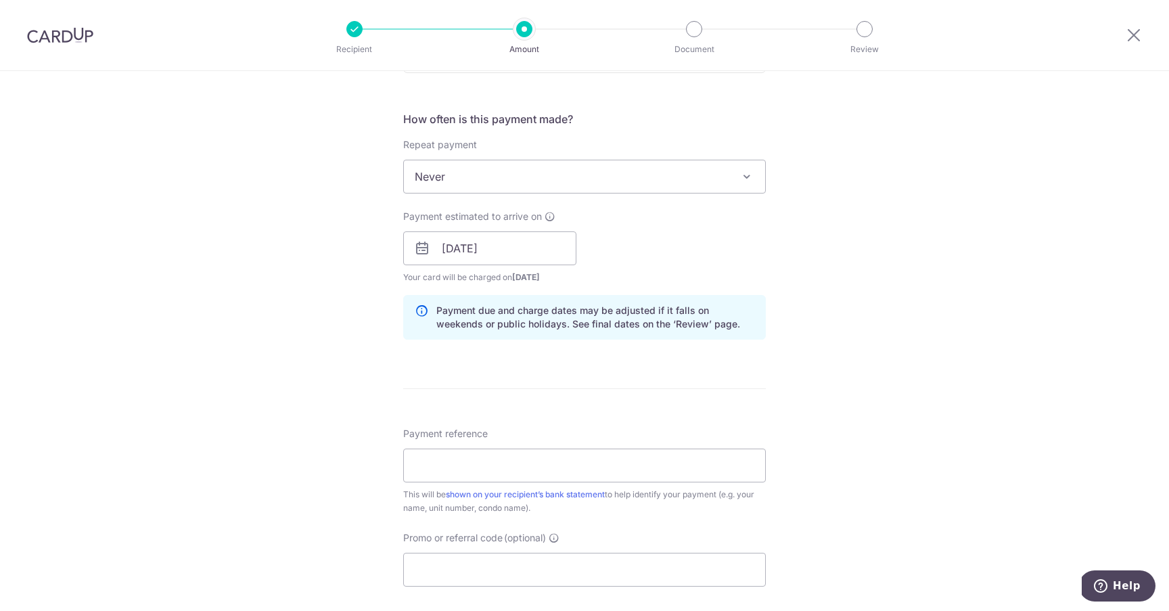
scroll to position [553, 0]
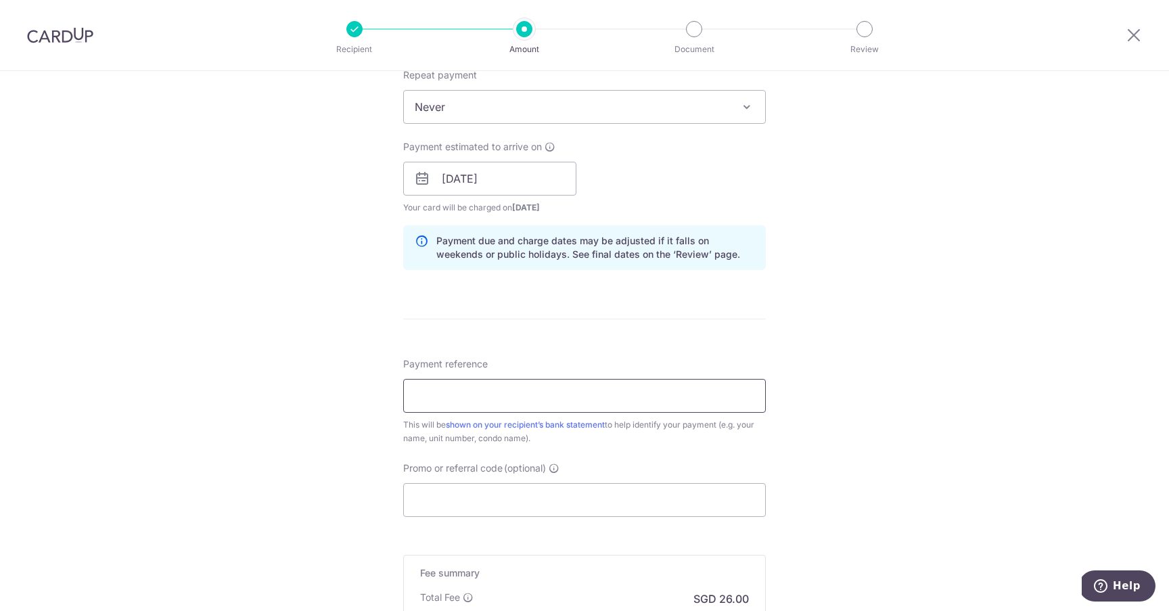
click at [520, 394] on input "Payment reference" at bounding box center [584, 396] width 363 height 34
paste input "1HVW 07-02 Rental"
click at [484, 396] on input "1HVW 07-02 Rental $1000/$5000" at bounding box center [584, 396] width 363 height 34
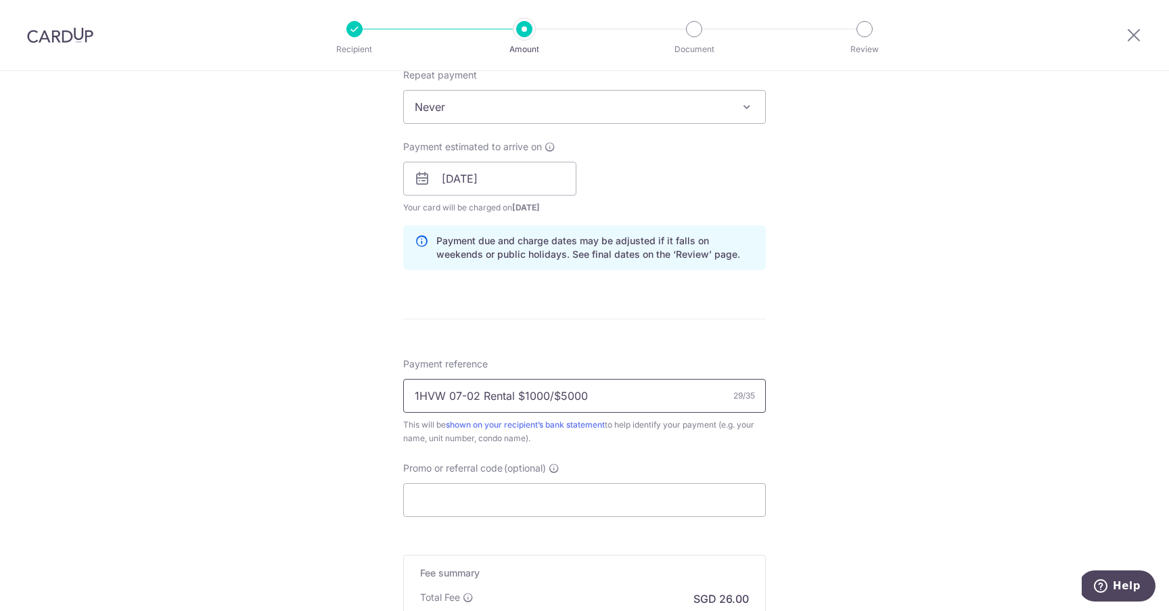
type input "1HVW 07-02 Rental $1000/$5000"
click at [458, 503] on input "Promo or referral code (optional)" at bounding box center [584, 500] width 363 height 34
paste input "SAVERENT179"
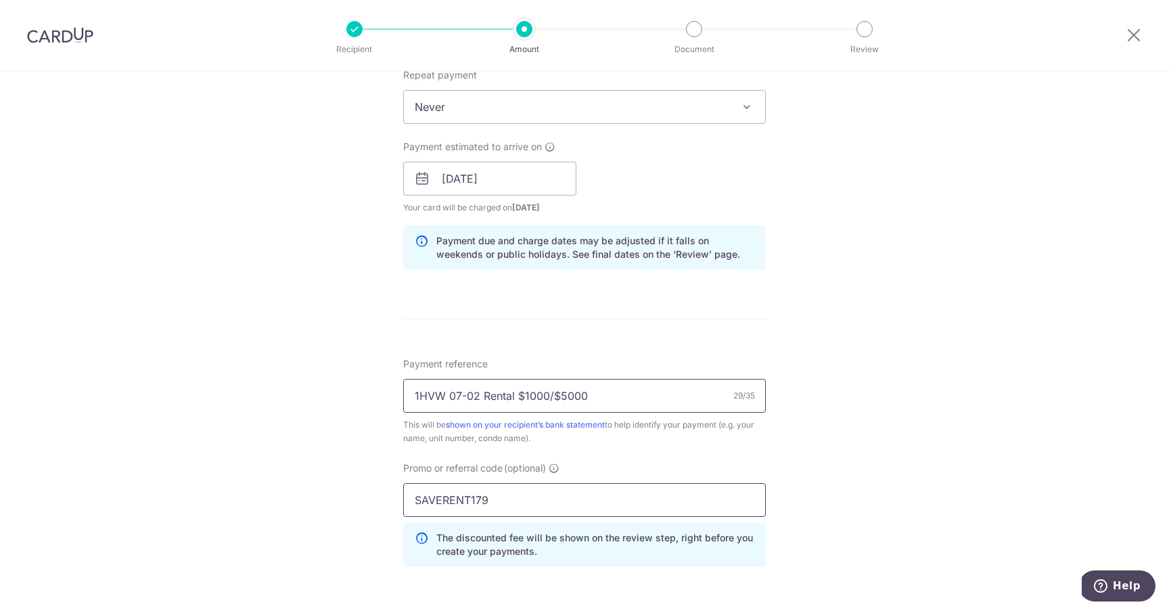
type input "SAVERENT179"
click at [530, 395] on input "1HVW 07-02 Rental $1000/$5000" at bounding box center [584, 396] width 363 height 34
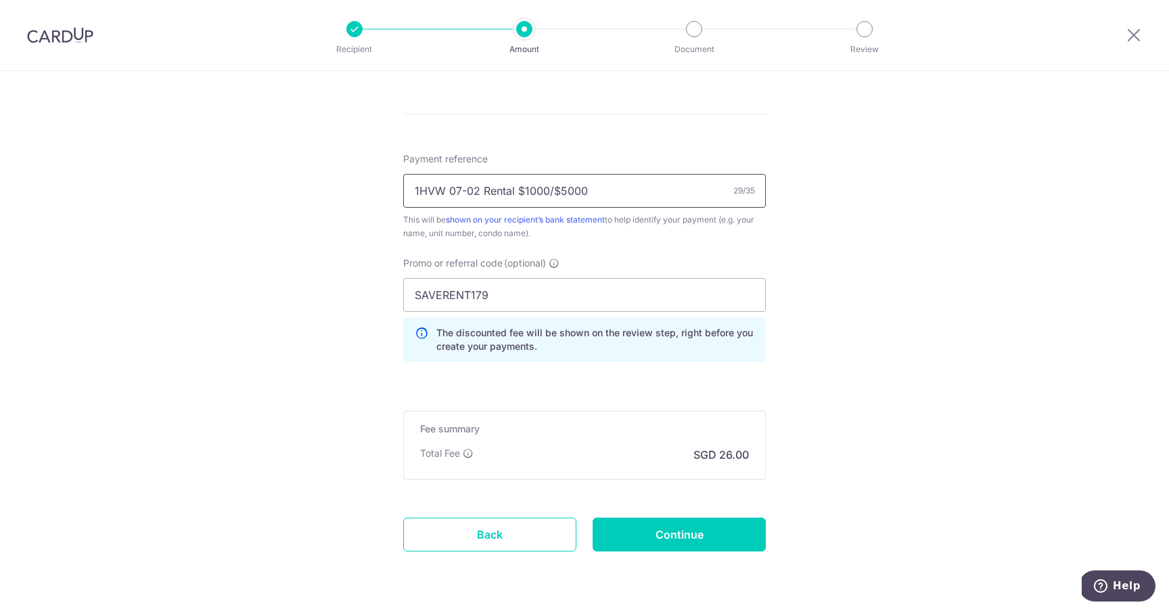
scroll to position [800, 0]
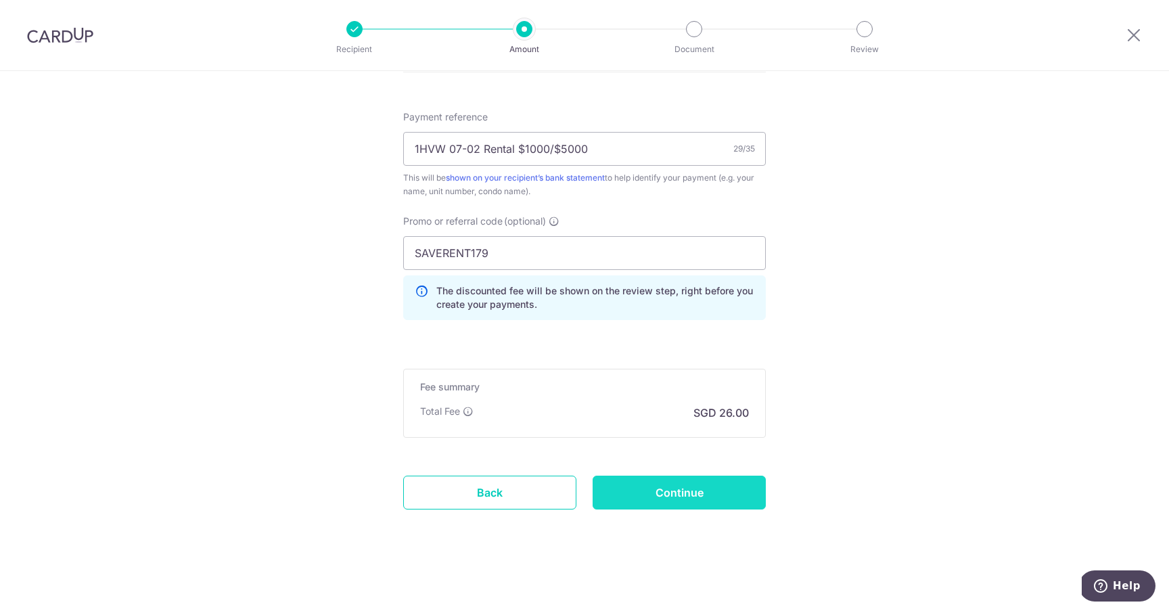
click at [678, 494] on input "Continue" at bounding box center [679, 493] width 173 height 34
type input "Create Schedule"
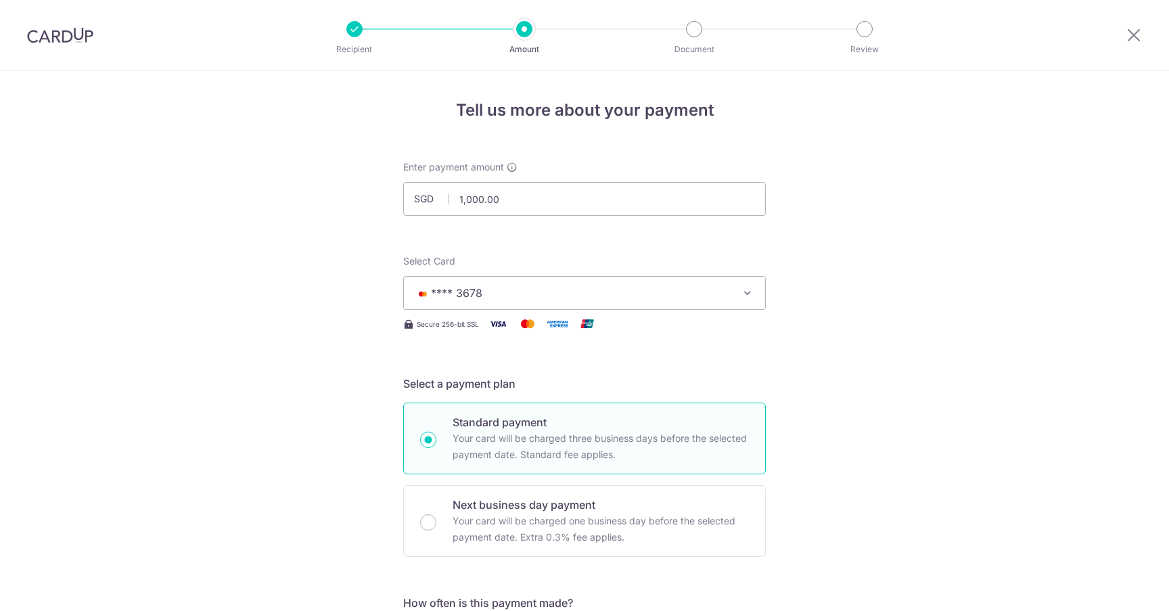
scroll to position [819, 0]
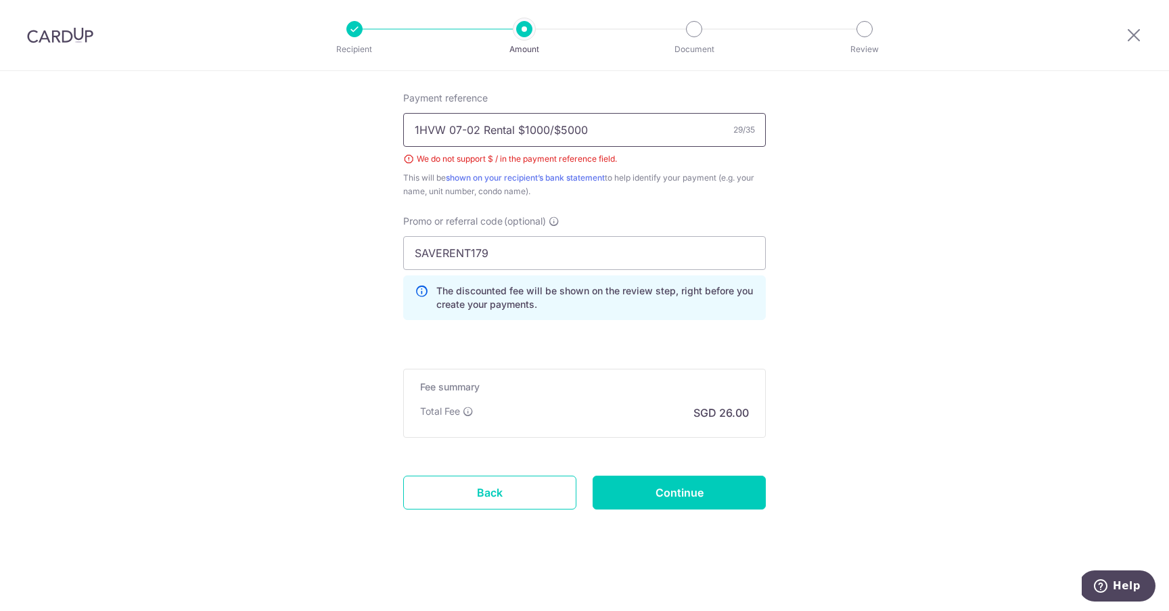
click at [519, 132] on input "1HVW 07-02 Rental $1000/$5000" at bounding box center [584, 130] width 363 height 34
type input "1HVW 07-02 Rental 1000/5000"
click at [652, 498] on input "Continue" at bounding box center [679, 493] width 173 height 34
type input "Create Schedule"
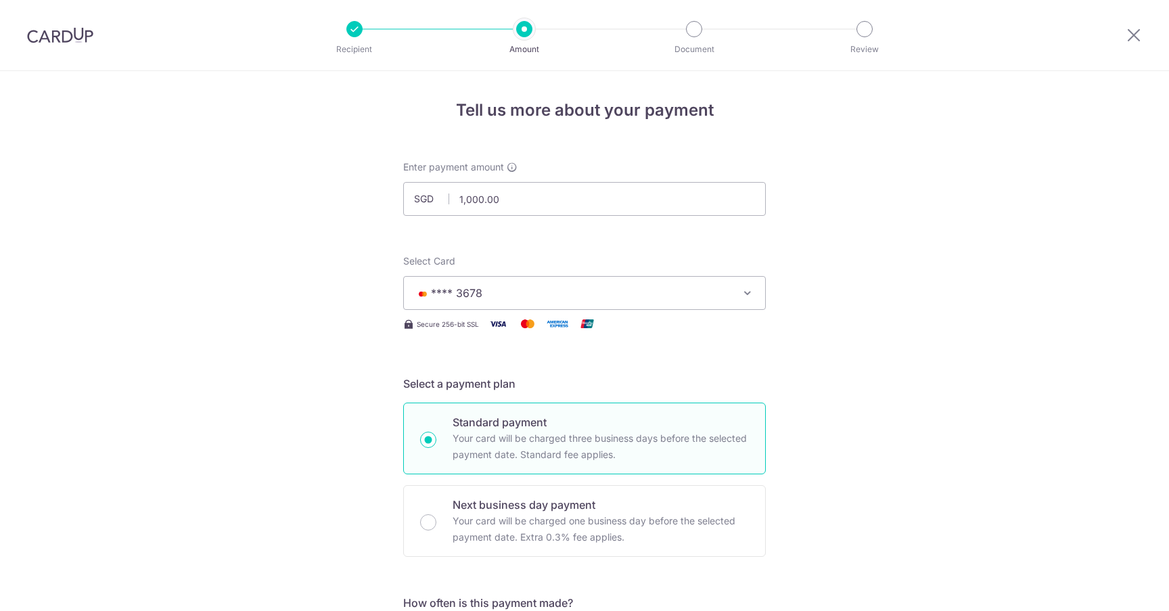
scroll to position [819, 0]
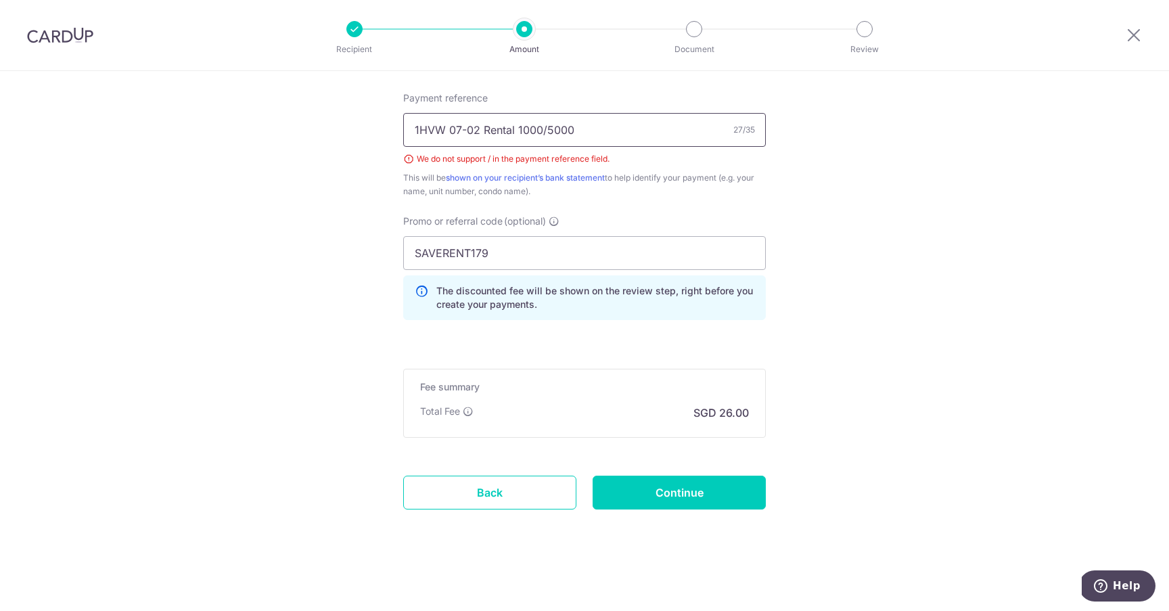
click at [543, 128] on input "1HVW 07-02 Rental 1000/5000" at bounding box center [584, 130] width 363 height 34
click at [515, 132] on input "1HVW 07-02 Rental 1000" at bounding box center [584, 130] width 363 height 34
click at [606, 127] on input "1HVW 07-02 Rental 1000" at bounding box center [584, 130] width 363 height 34
click at [513, 134] on input "1HVW 07-02 Rental 1000" at bounding box center [584, 130] width 363 height 34
click at [613, 129] on input "1HVW 07-02 Rental (1000" at bounding box center [584, 130] width 363 height 34
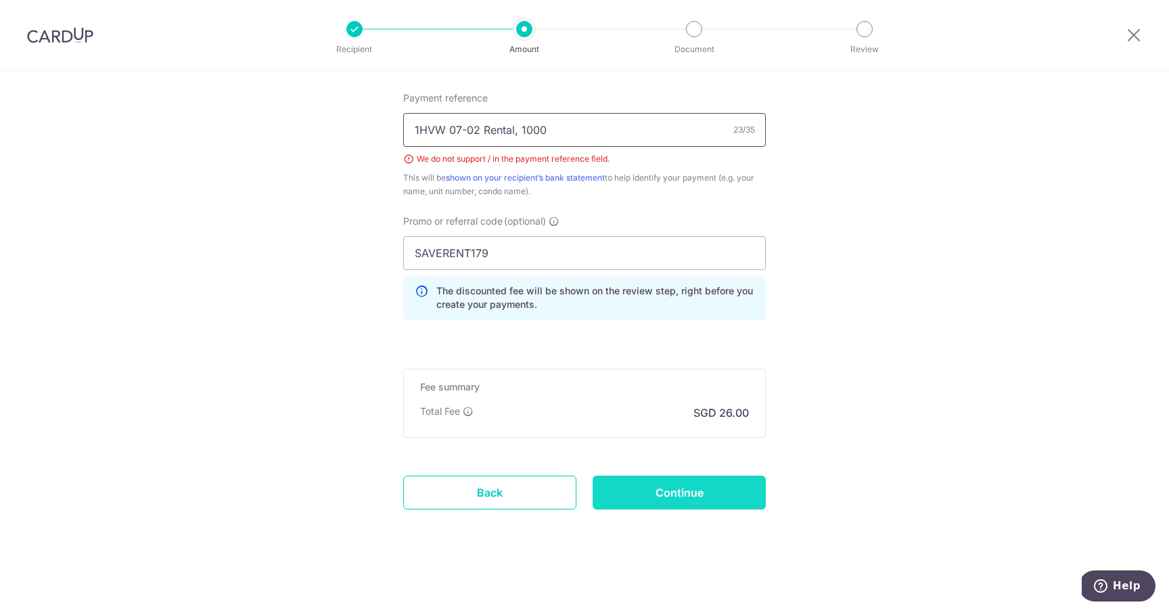
type input "1HVW 07-02 Rental, 1000"
click at [691, 489] on input "Continue" at bounding box center [679, 493] width 173 height 34
type input "Create Schedule"
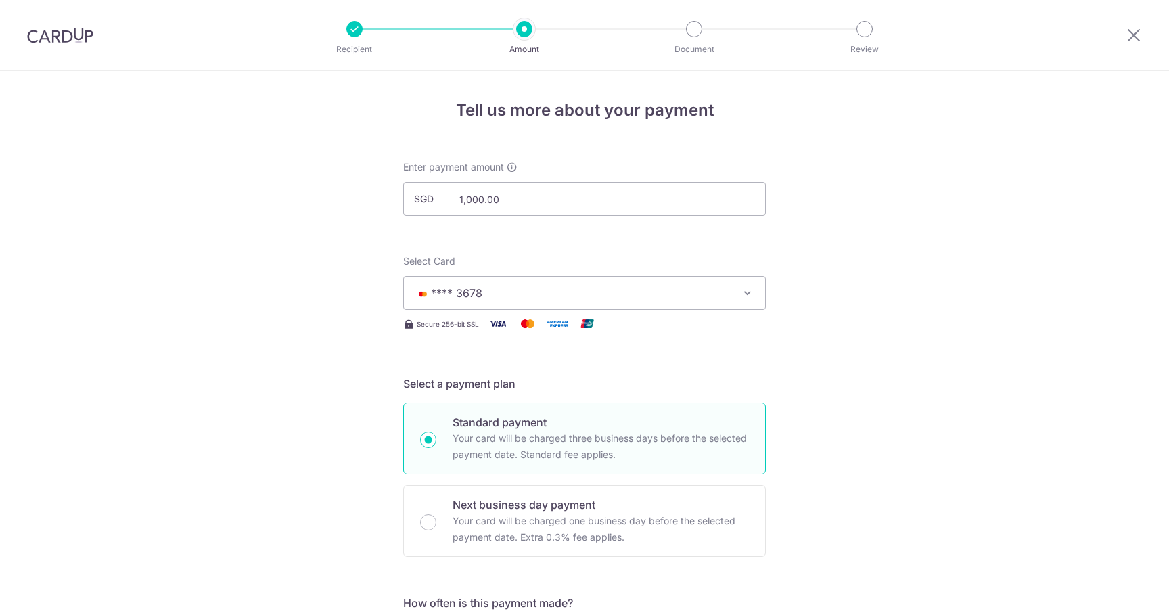
scroll to position [819, 0]
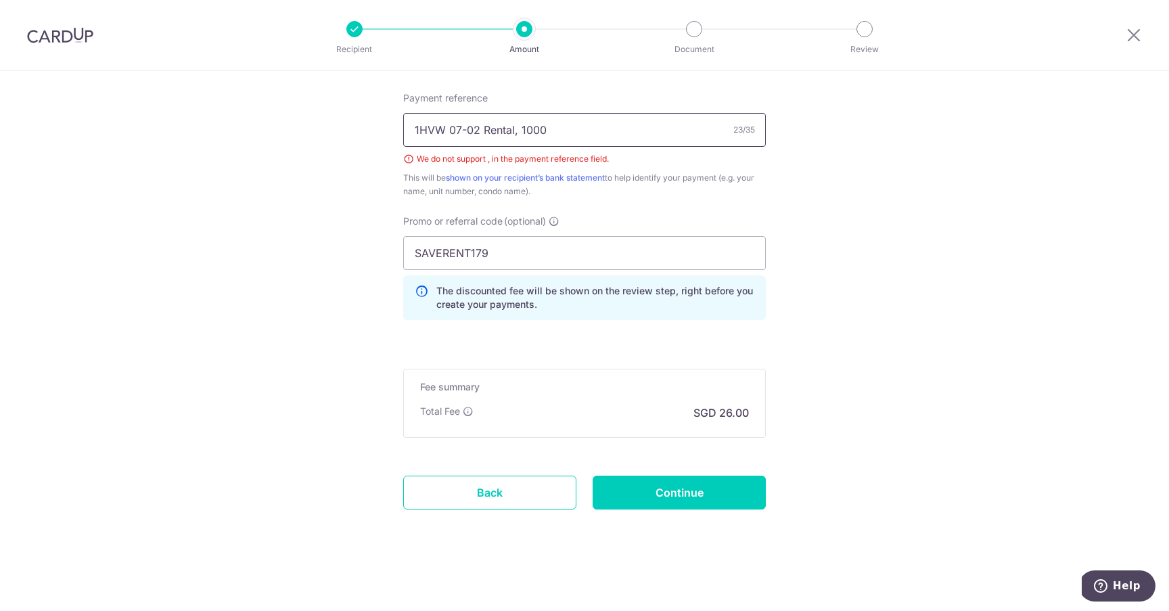
click at [515, 133] on input "1HVW 07-02 Rental, 1000" at bounding box center [584, 130] width 363 height 34
type input "1HVW 07-02 Rental 1000"
click at [692, 490] on input "Continue" at bounding box center [679, 493] width 173 height 34
type input "Create Schedule"
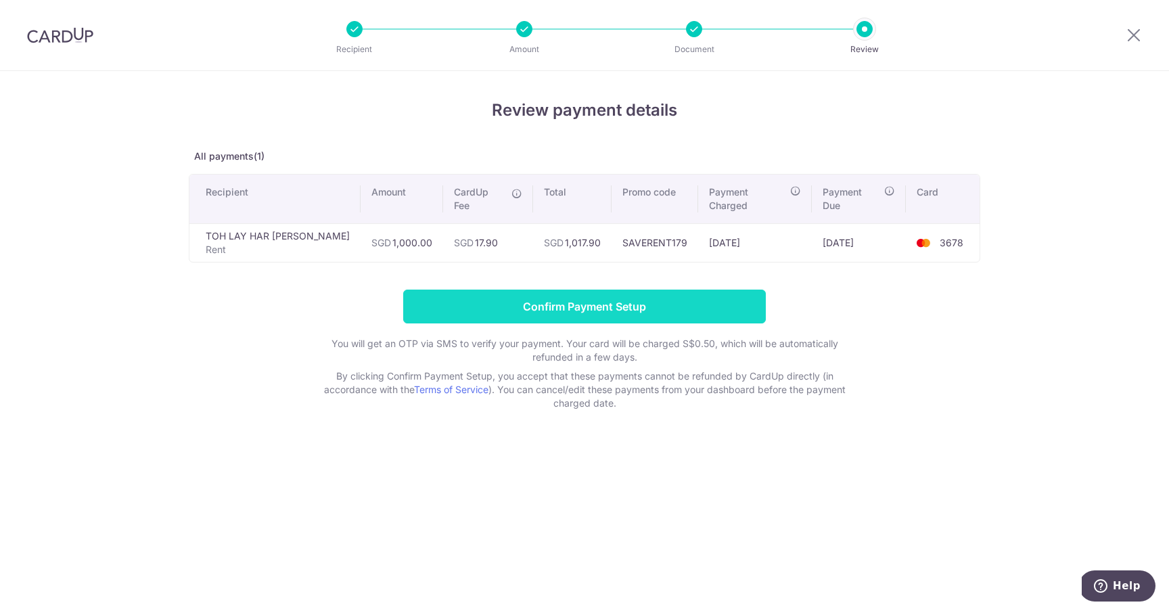
click at [610, 295] on input "Confirm Payment Setup" at bounding box center [584, 307] width 363 height 34
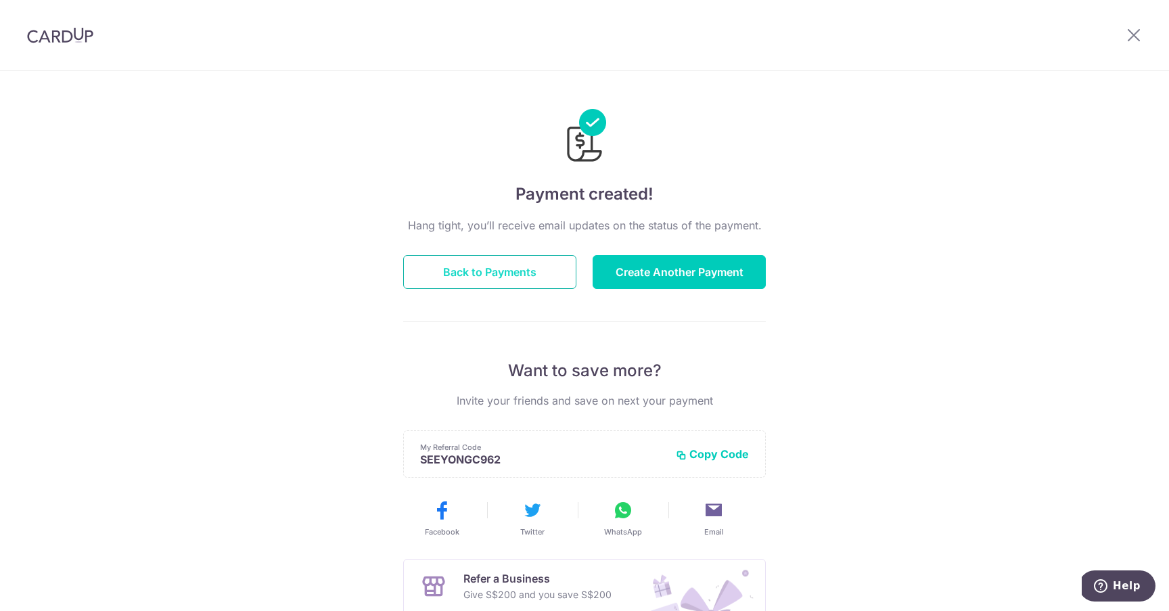
click at [492, 283] on button "Back to Payments" at bounding box center [489, 272] width 173 height 34
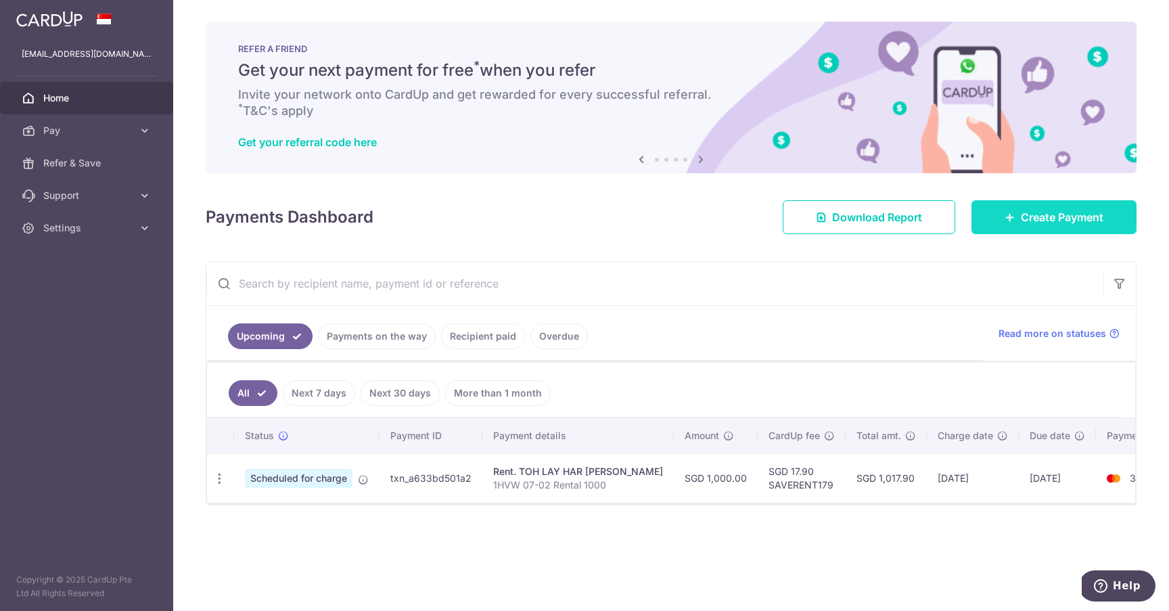
click at [1084, 218] on span "Create Payment" at bounding box center [1062, 217] width 83 height 16
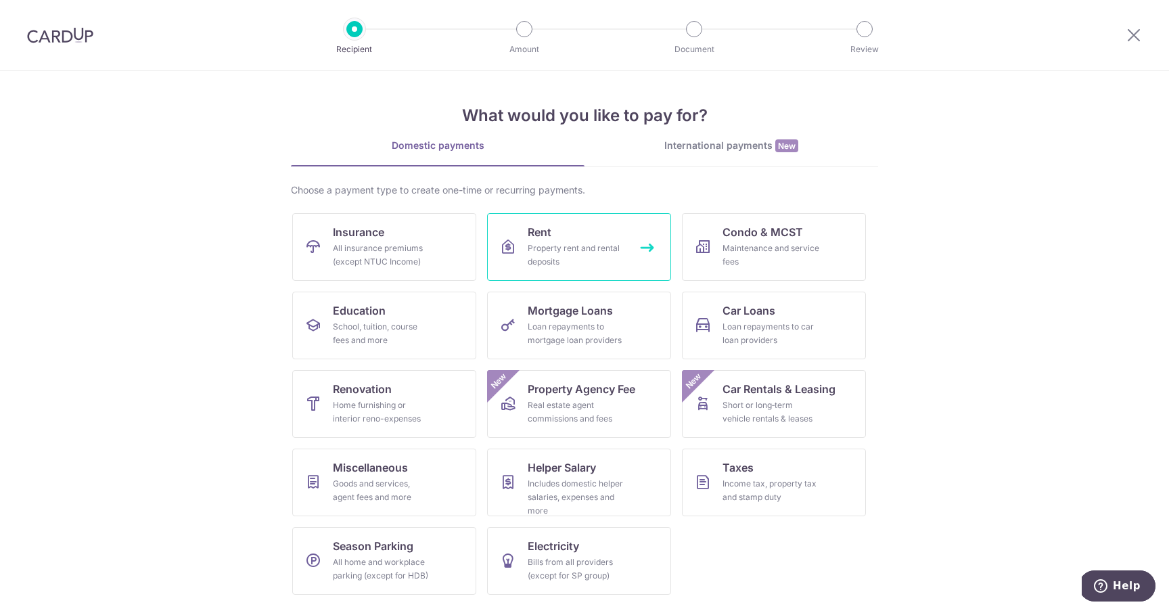
click at [543, 246] on div "Property rent and rental deposits" at bounding box center [576, 254] width 97 height 27
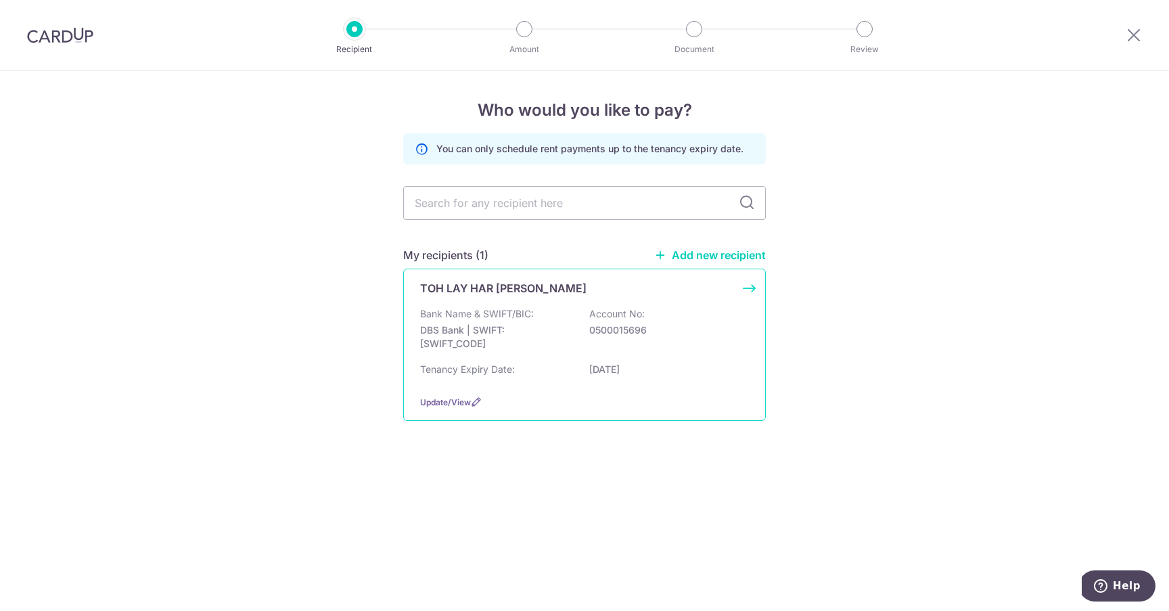
click at [525, 297] on div "TOH LAY HAR ELLEN Bank Name & SWIFT/BIC: DBS Bank | SWIFT: DBSSSGSGXXX Account …" at bounding box center [584, 345] width 363 height 152
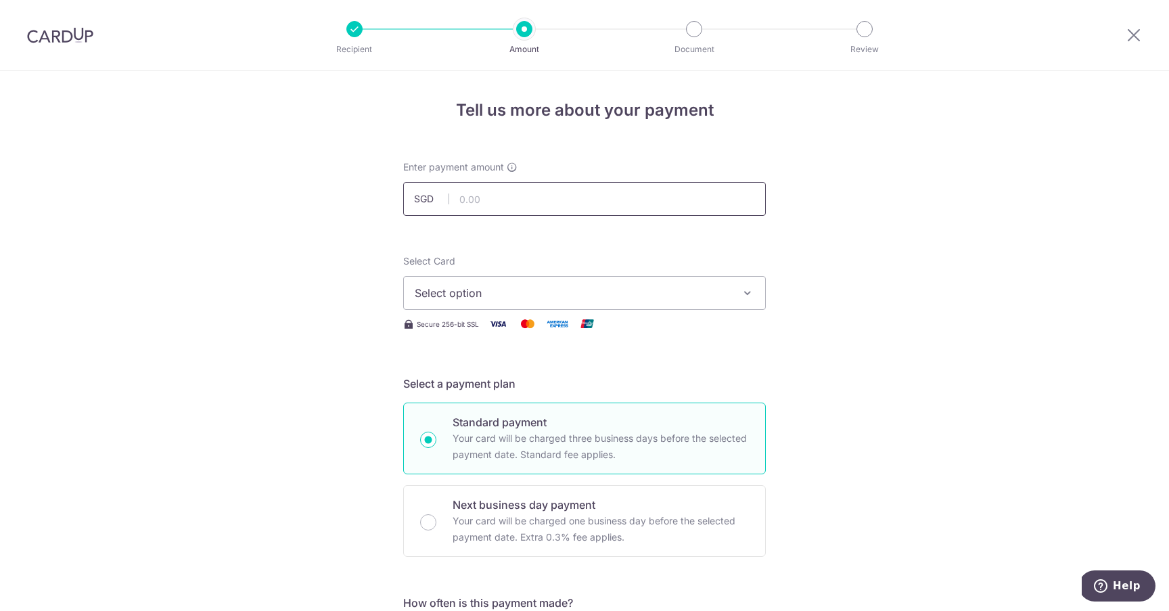
click at [631, 211] on input "text" at bounding box center [584, 199] width 363 height 34
type input "4,000.00"
click at [585, 283] on button "Select option" at bounding box center [584, 293] width 363 height 34
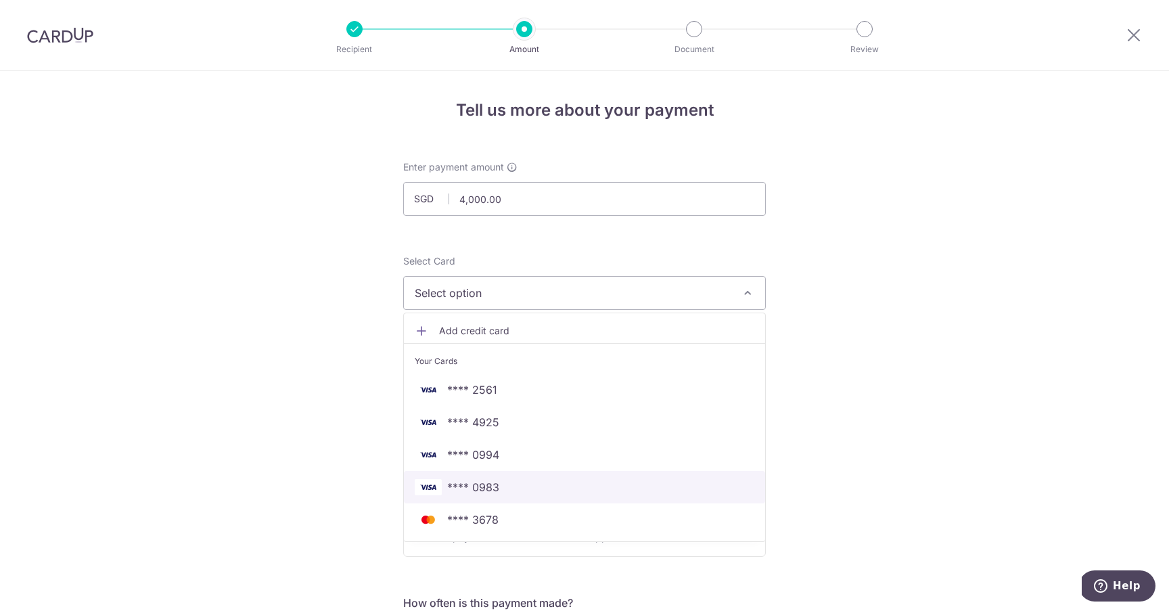
click at [523, 486] on span "**** 0983" at bounding box center [585, 487] width 340 height 16
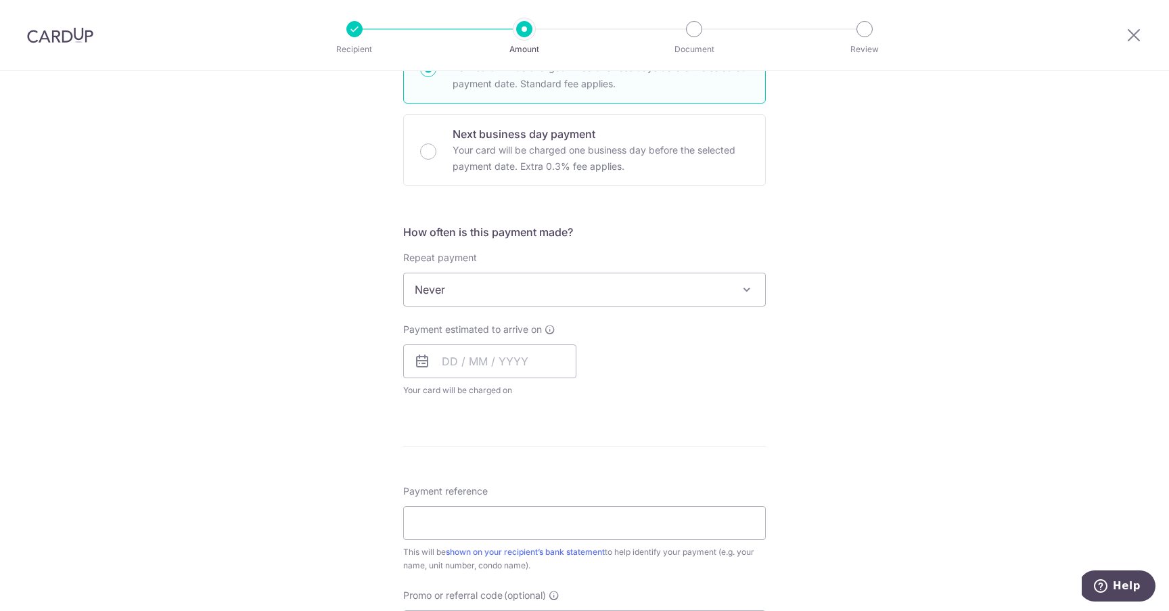
scroll to position [380, 0]
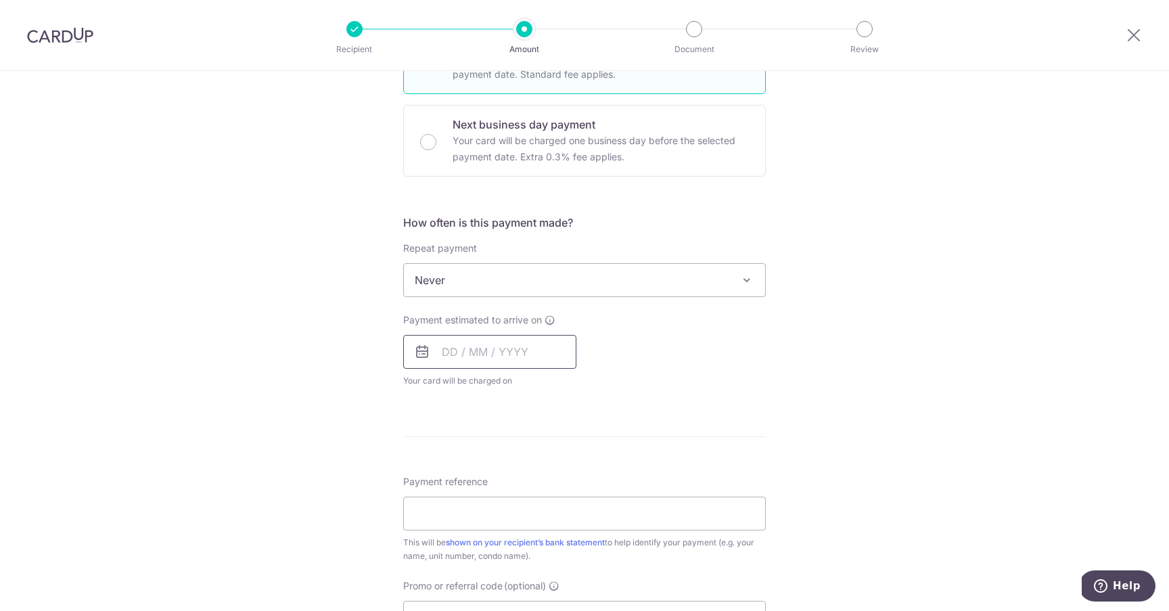
click at [465, 359] on input "text" at bounding box center [489, 352] width 173 height 34
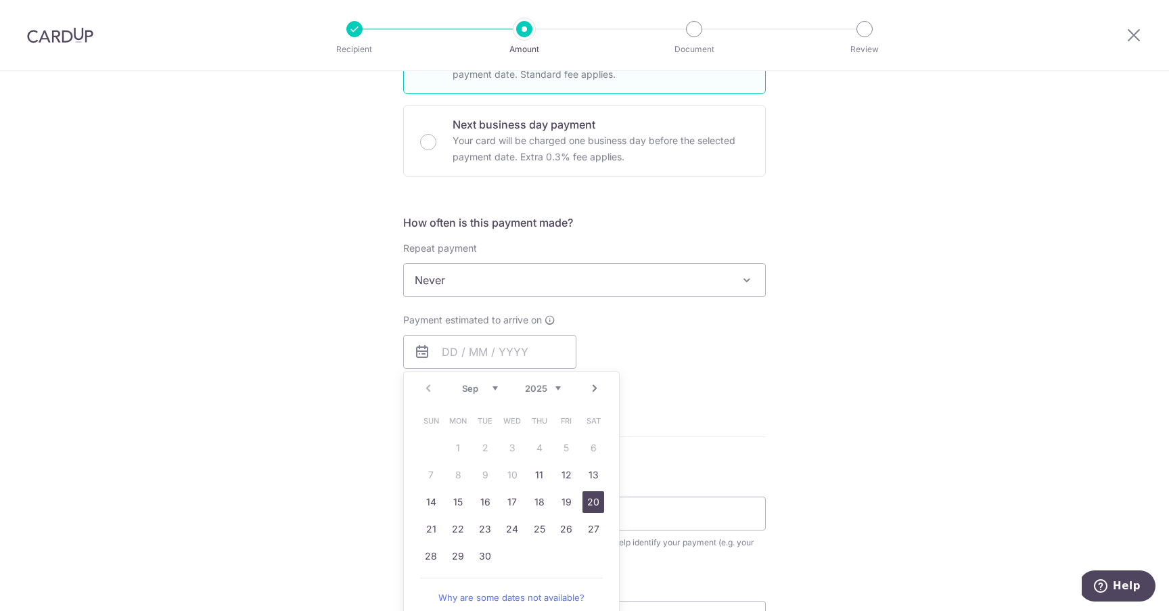
click at [582, 501] on link "20" at bounding box center [593, 502] width 22 height 22
type input "[DATE]"
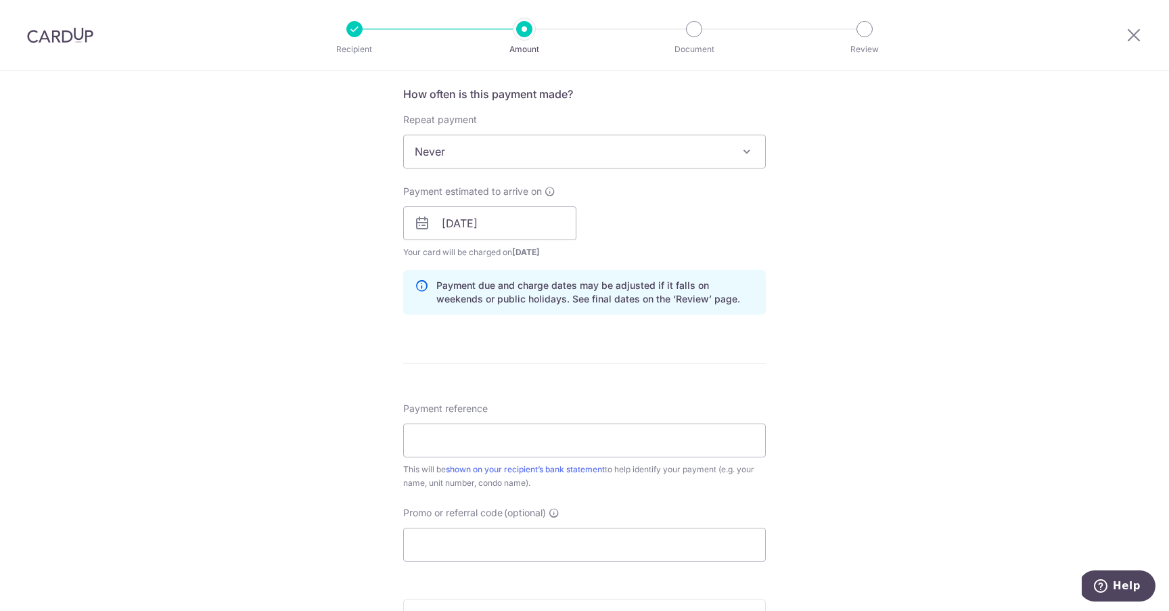
scroll to position [514, 0]
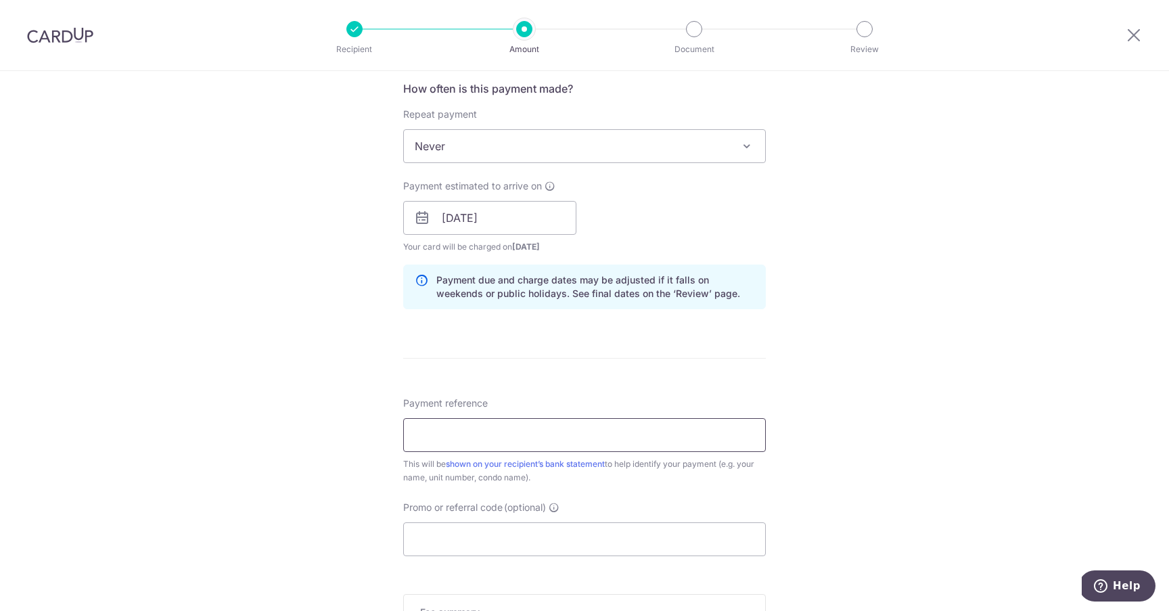
click at [526, 438] on input "Payment reference" at bounding box center [584, 435] width 363 height 34
paste input "1HVW 07-02 Rental $1000/$5000"
click at [524, 434] on input "1HVW 07-02 Rental $1000/$5000" at bounding box center [584, 435] width 363 height 34
type input "1HVW 07-02 Rental 4000"
click at [537, 528] on input "Promo or referral code (optional)" at bounding box center [584, 539] width 363 height 34
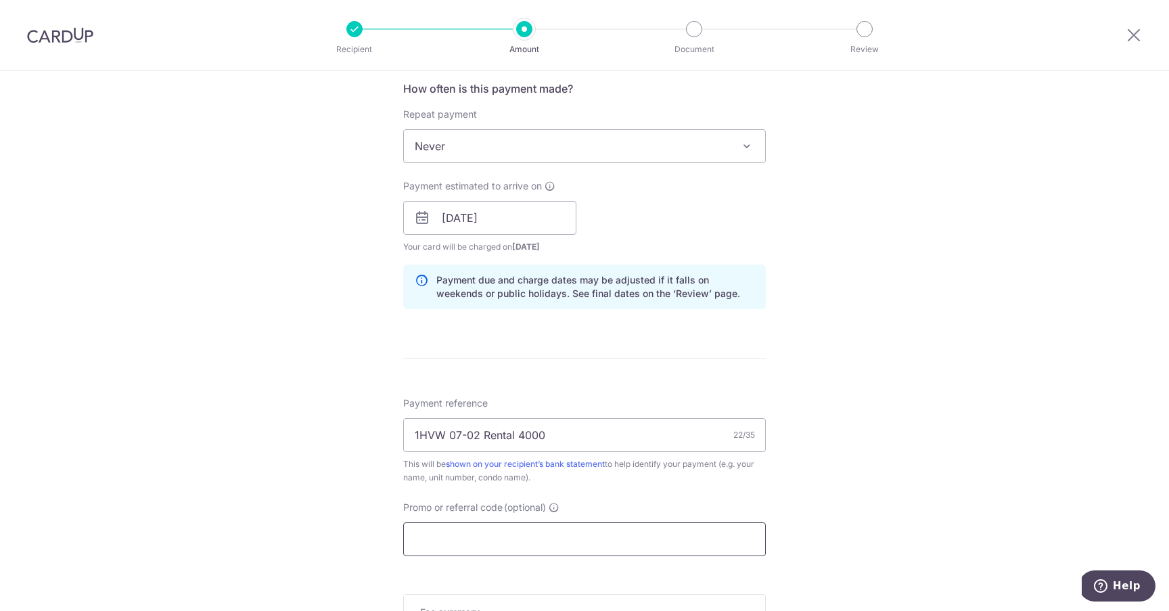
paste input "SAVERENT179"
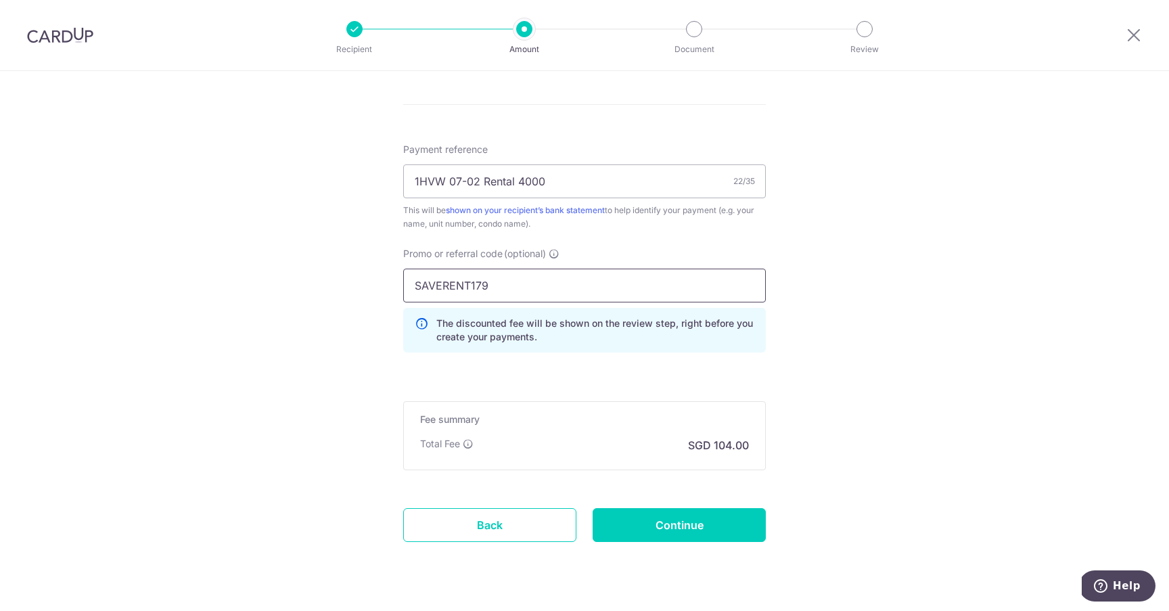
scroll to position [800, 0]
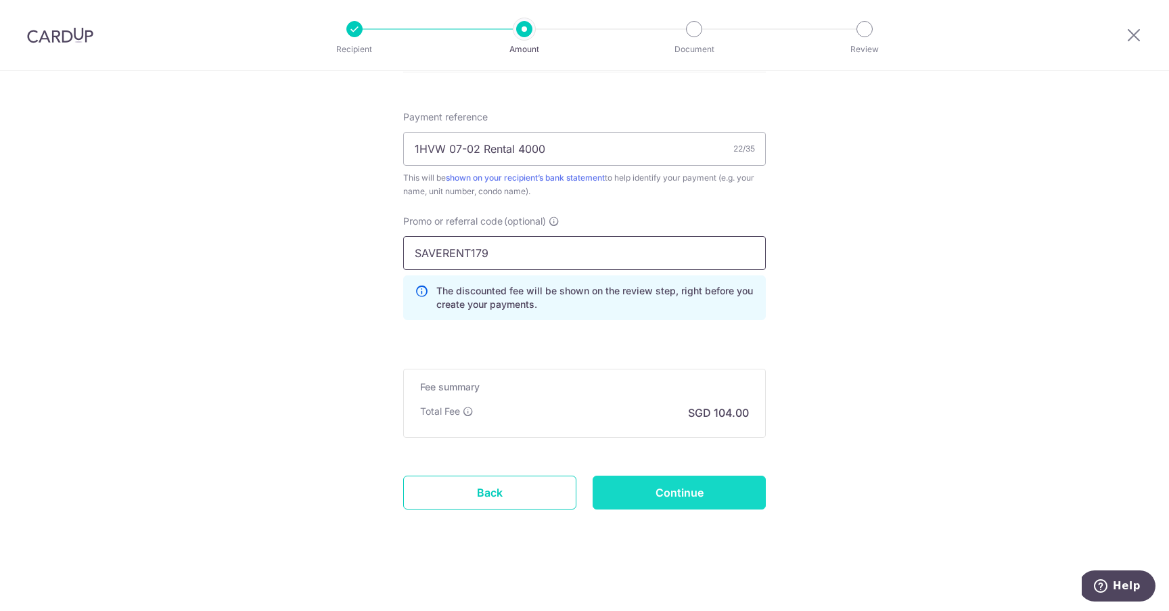
type input "SAVERENT179"
click at [652, 489] on input "Continue" at bounding box center [679, 493] width 173 height 34
type input "Create Schedule"
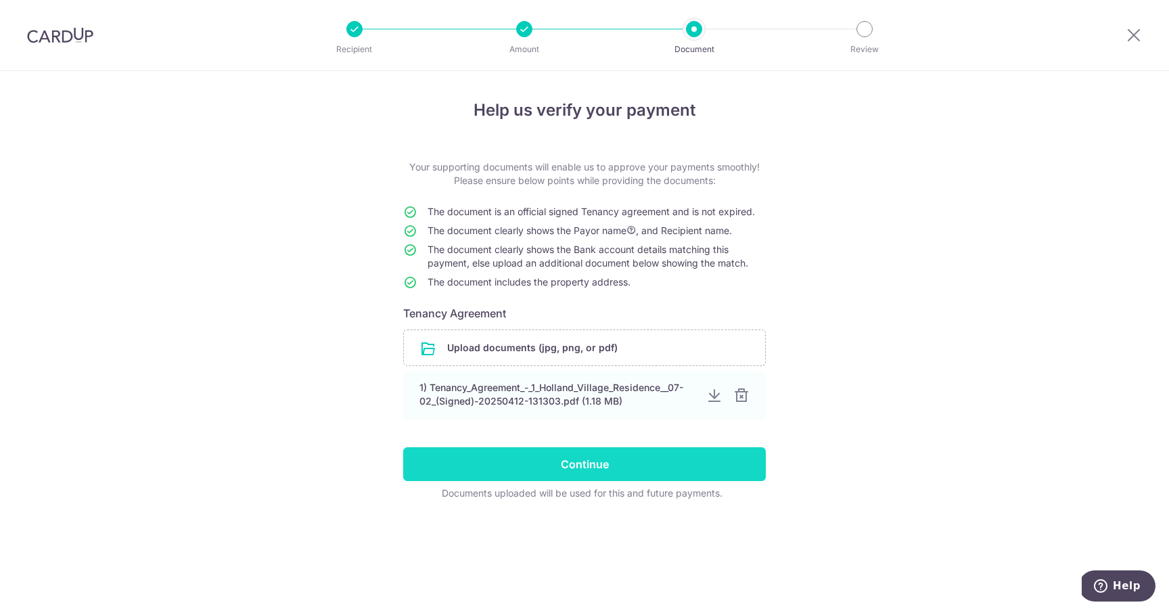
click at [624, 473] on input "Continue" at bounding box center [584, 464] width 363 height 34
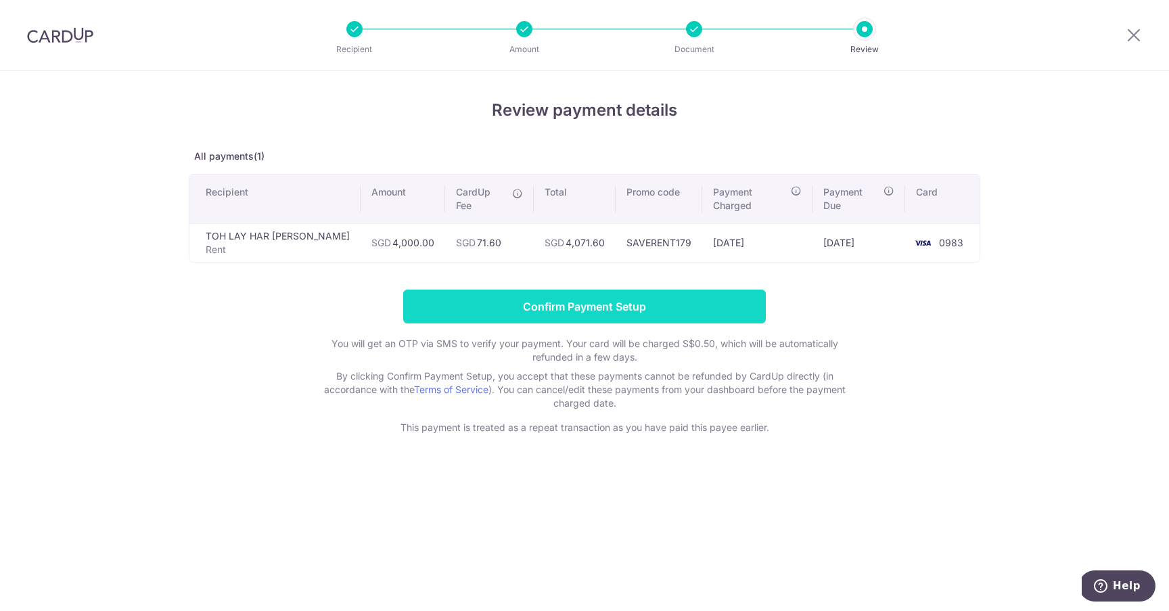
click at [576, 290] on input "Confirm Payment Setup" at bounding box center [584, 307] width 363 height 34
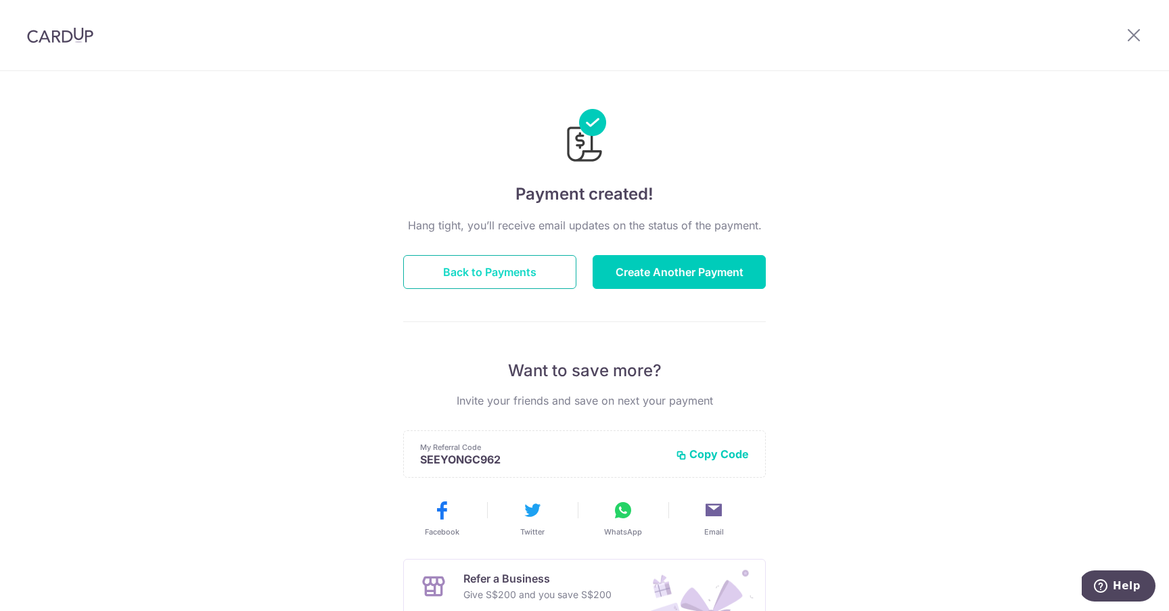
click at [529, 271] on button "Back to Payments" at bounding box center [489, 272] width 173 height 34
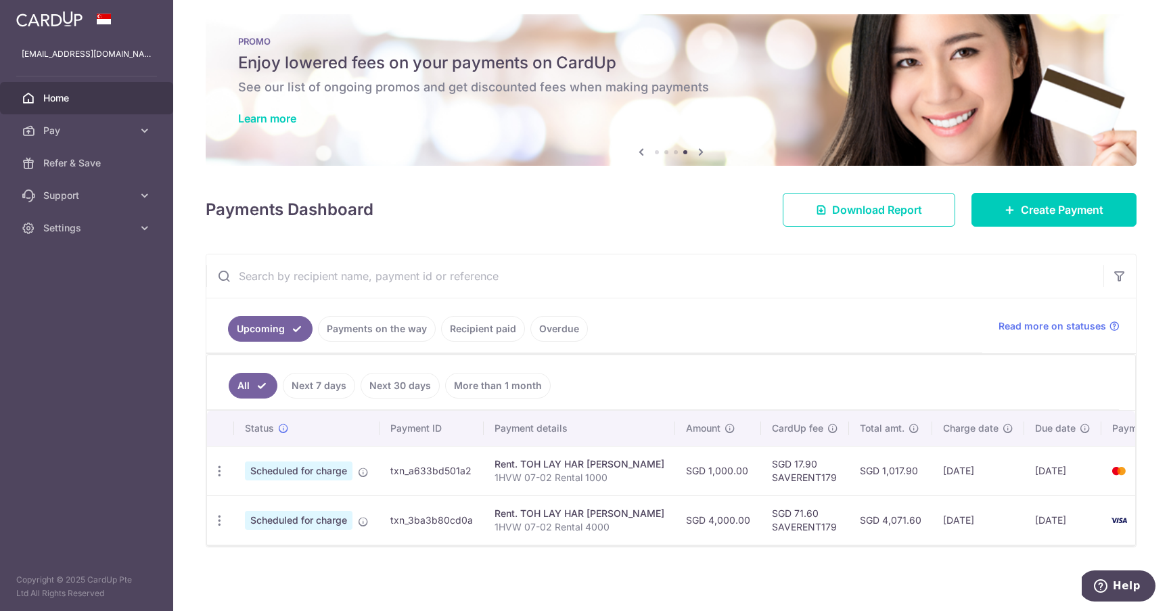
scroll to position [15, 0]
click at [78, 94] on span "Home" at bounding box center [87, 98] width 89 height 14
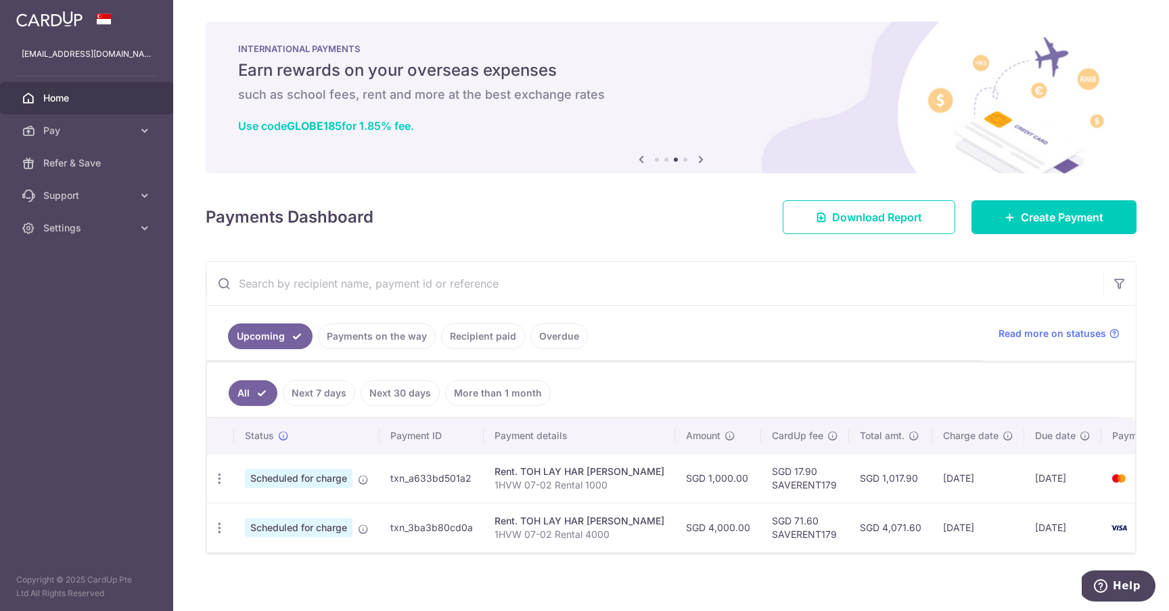
click at [82, 97] on span "Home" at bounding box center [87, 98] width 89 height 14
click at [84, 228] on span "Settings" at bounding box center [87, 228] width 89 height 14
click at [74, 283] on link "Logout" at bounding box center [86, 293] width 173 height 32
